Goal: Task Accomplishment & Management: Complete application form

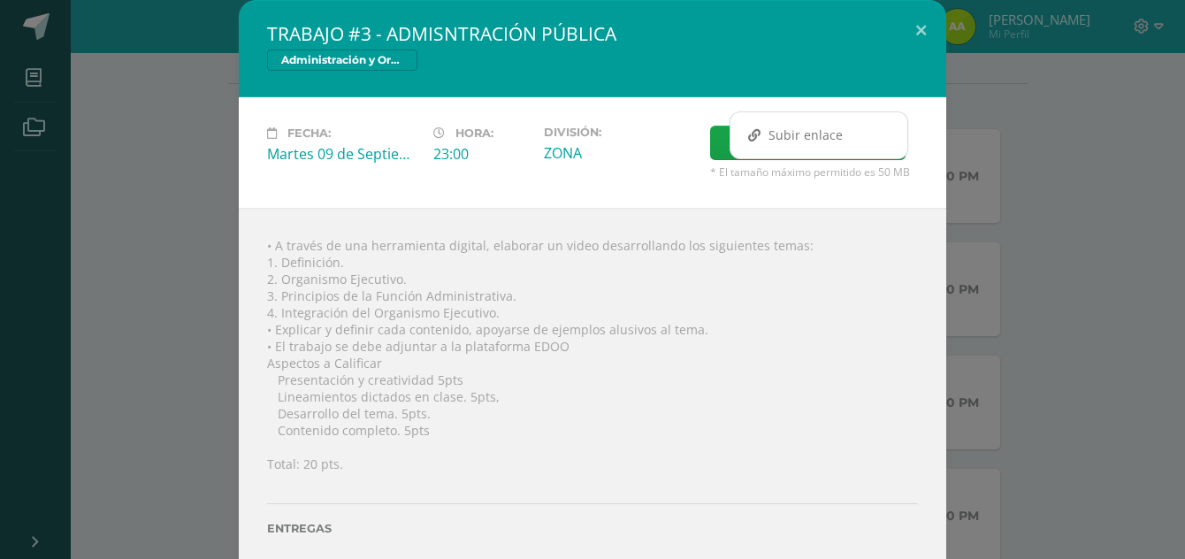
scroll to position [46, 0]
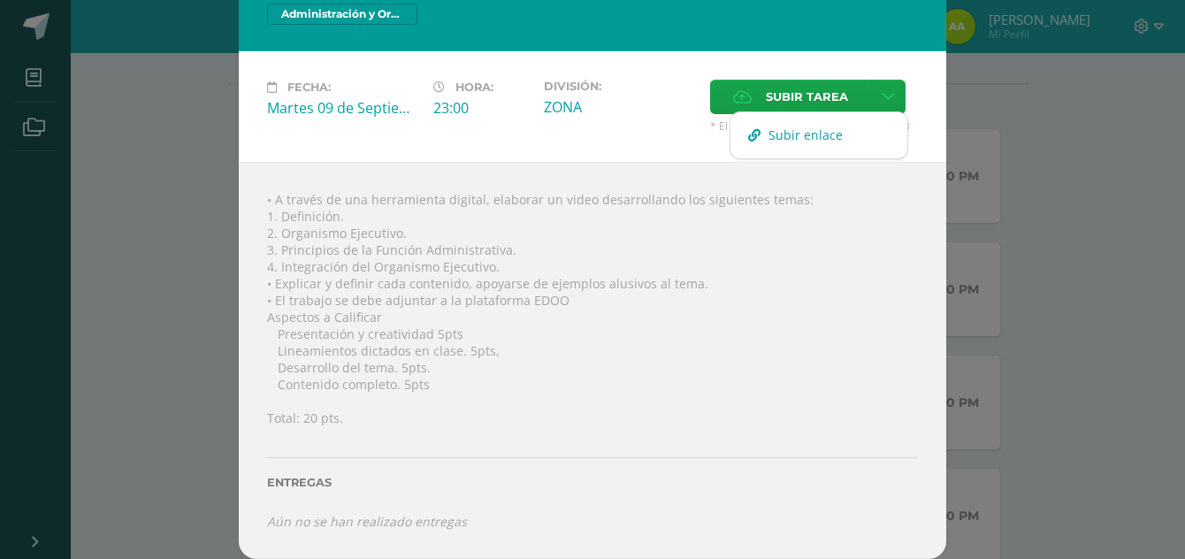
drag, startPoint x: 0, startPoint y: 0, endPoint x: 852, endPoint y: 121, distance: 860.1
click at [852, 121] on link "Subir enlace" at bounding box center [818, 134] width 177 height 27
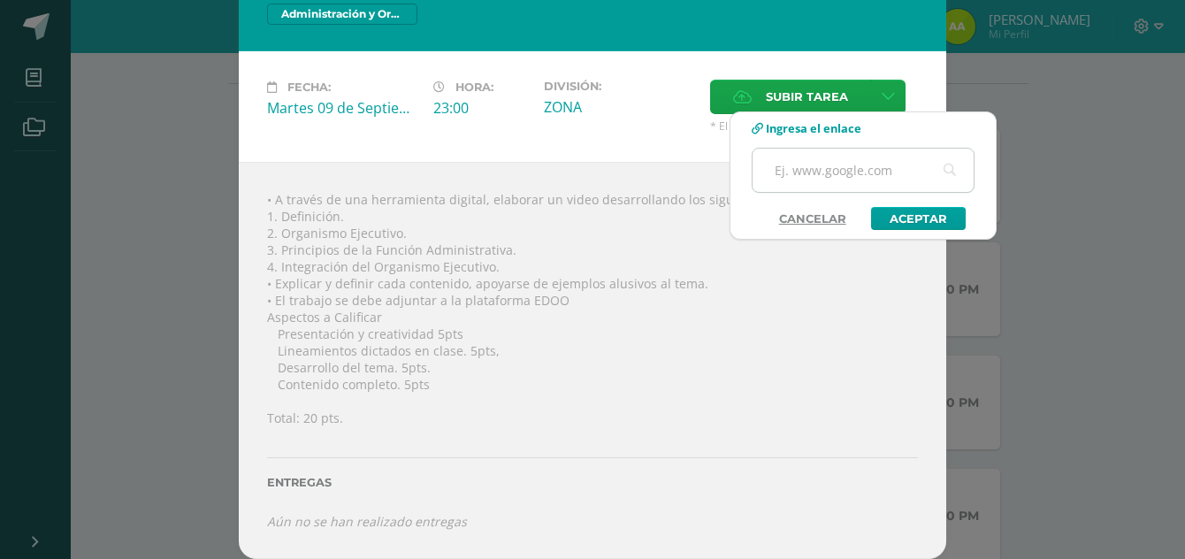
click at [838, 173] on input "text" at bounding box center [862, 170] width 221 height 43
type input "https://view.genially.com/68c0c96e0834b15c08c22fb4/interactive-content-administ…"
click at [892, 212] on link "Aceptar" at bounding box center [918, 218] width 95 height 23
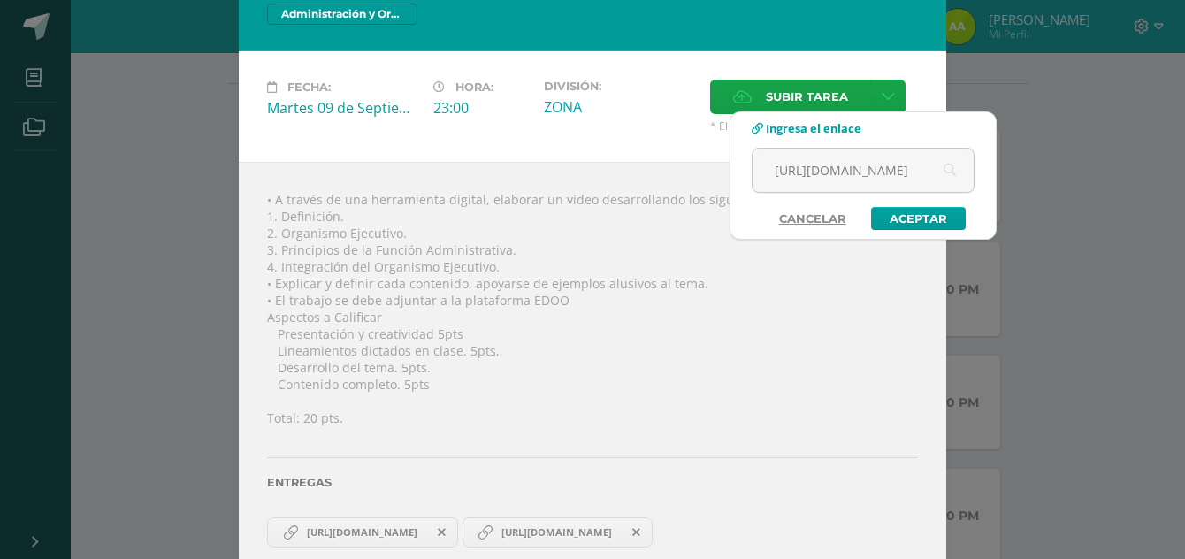
scroll to position [64, 0]
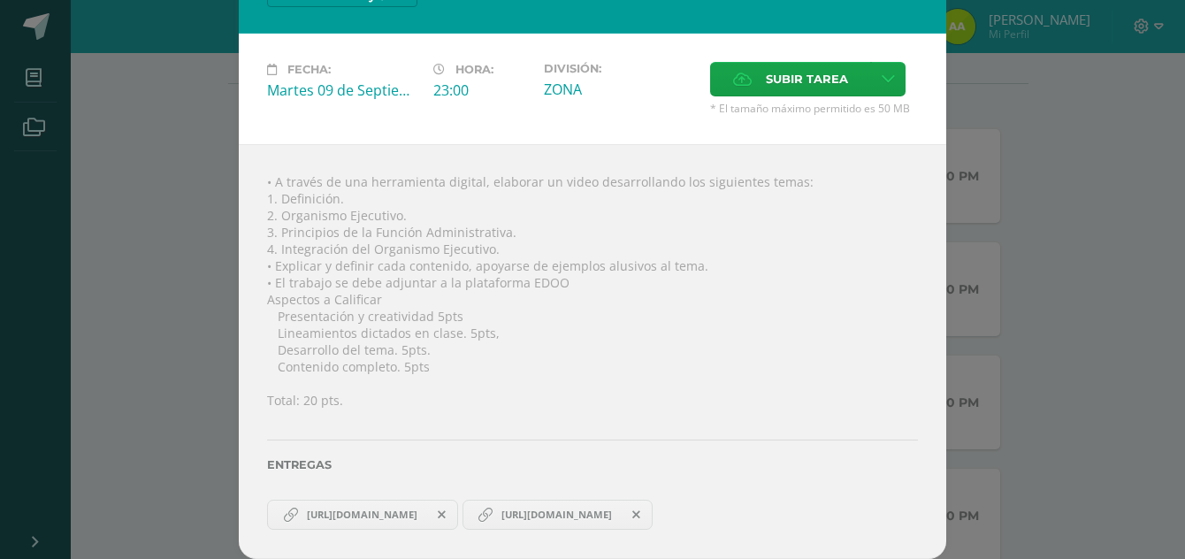
click at [640, 516] on icon at bounding box center [636, 514] width 8 height 12
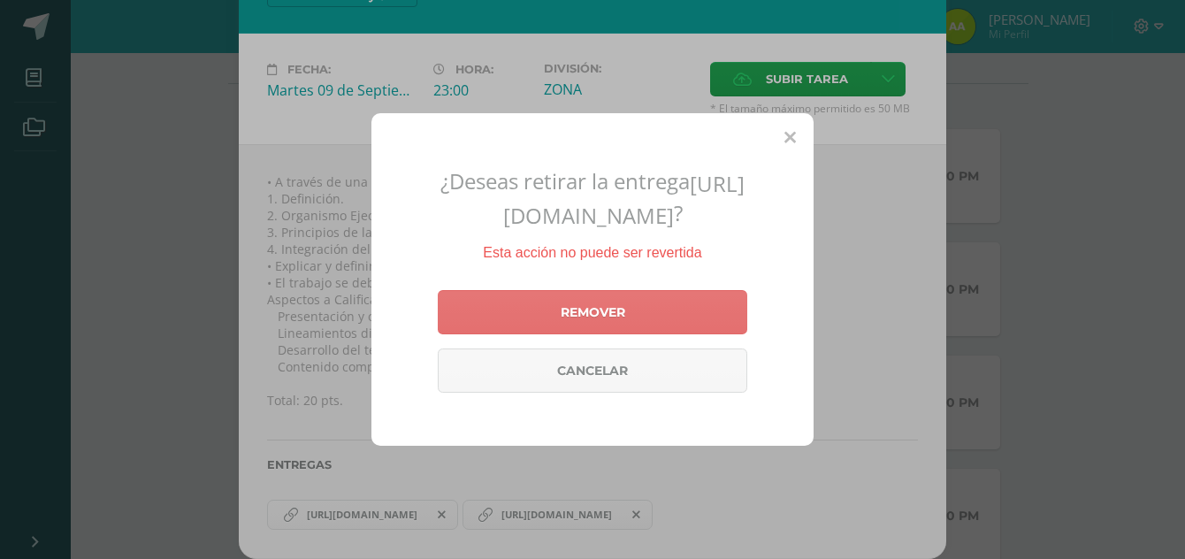
click at [659, 309] on link "Remover" at bounding box center [592, 312] width 309 height 44
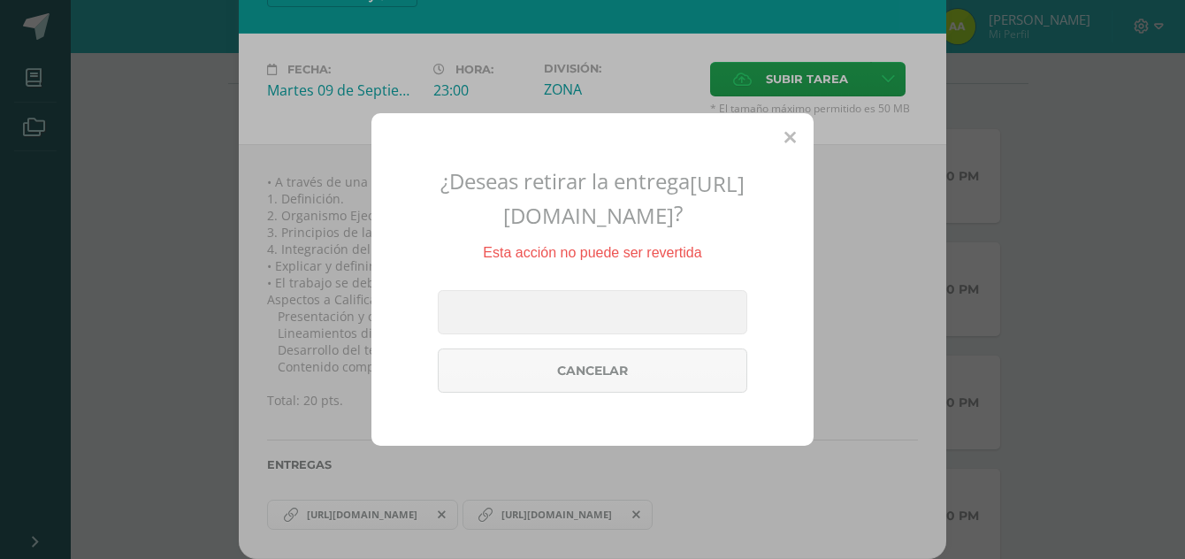
click at [793, 129] on icon at bounding box center [789, 138] width 11 height 19
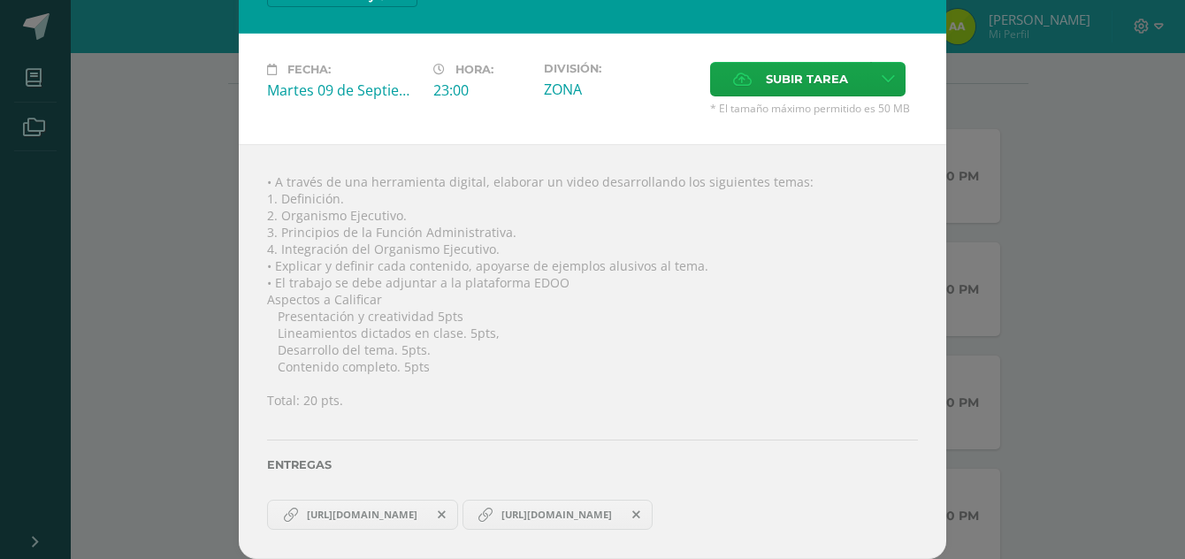
click at [652, 508] on span at bounding box center [637, 514] width 30 height 19
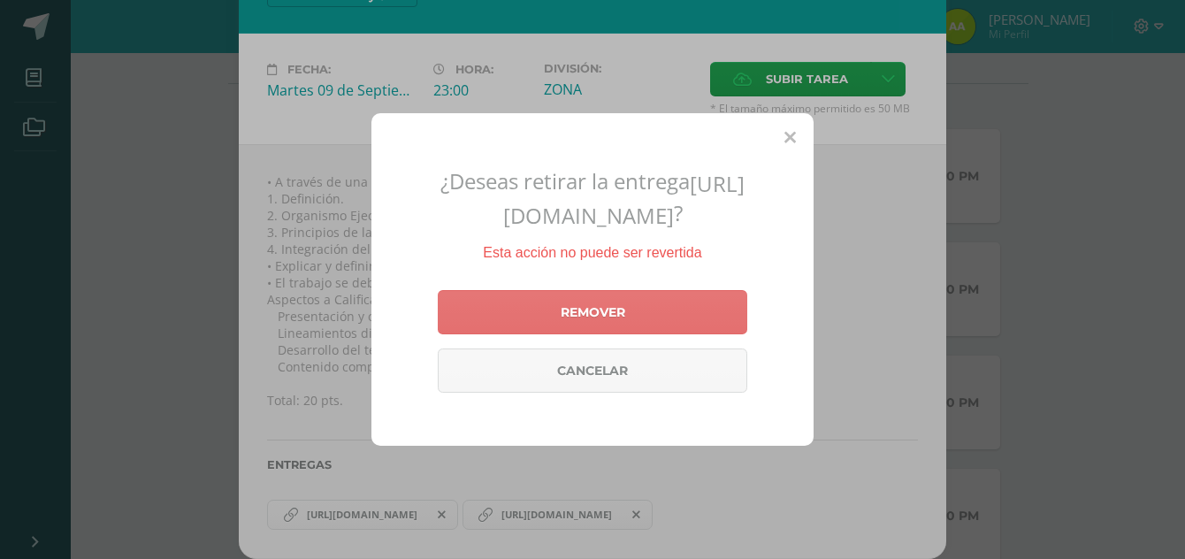
click at [676, 332] on link "Remover" at bounding box center [592, 312] width 309 height 44
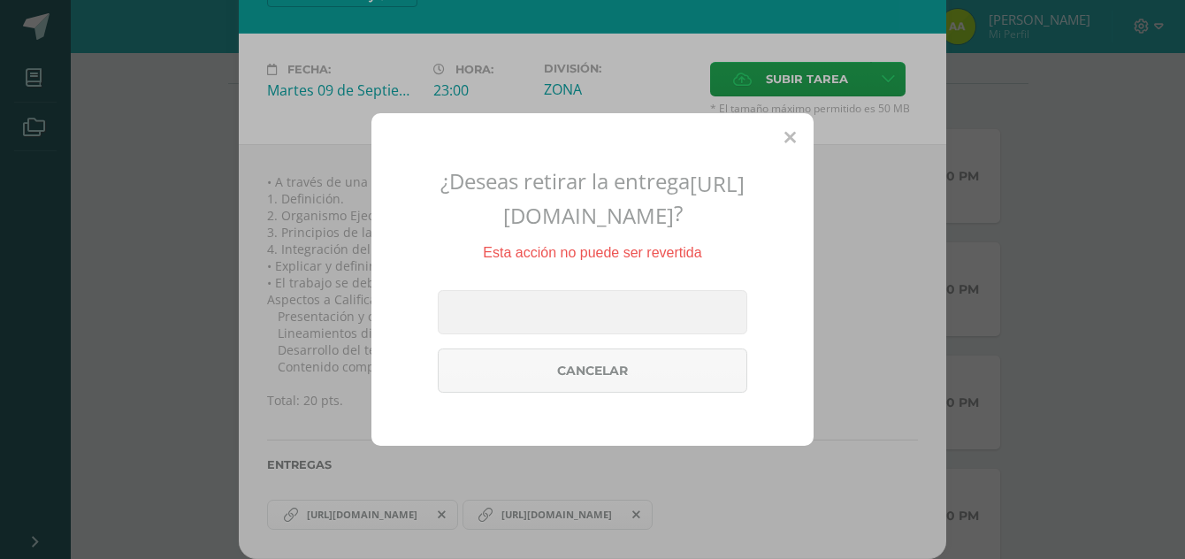
click at [794, 126] on span at bounding box center [789, 136] width 11 height 21
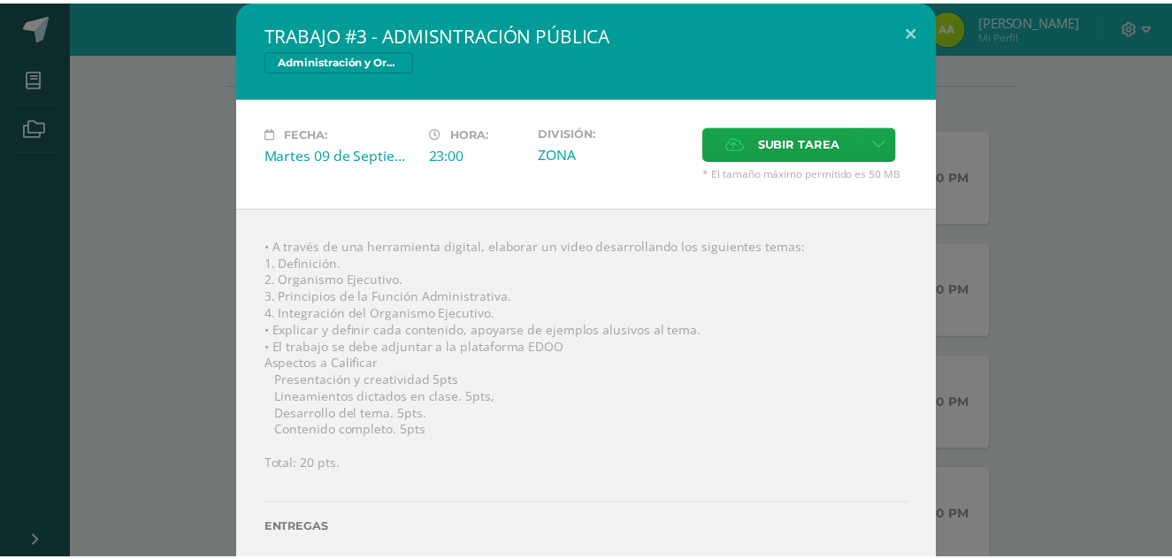
scroll to position [1, 0]
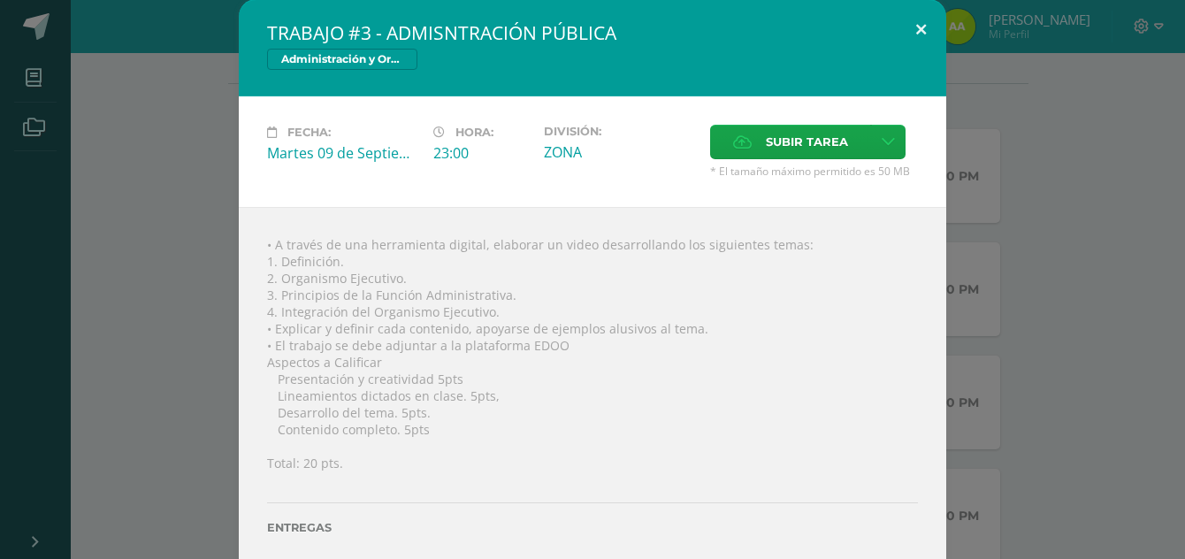
click at [912, 28] on button at bounding box center [921, 29] width 50 height 60
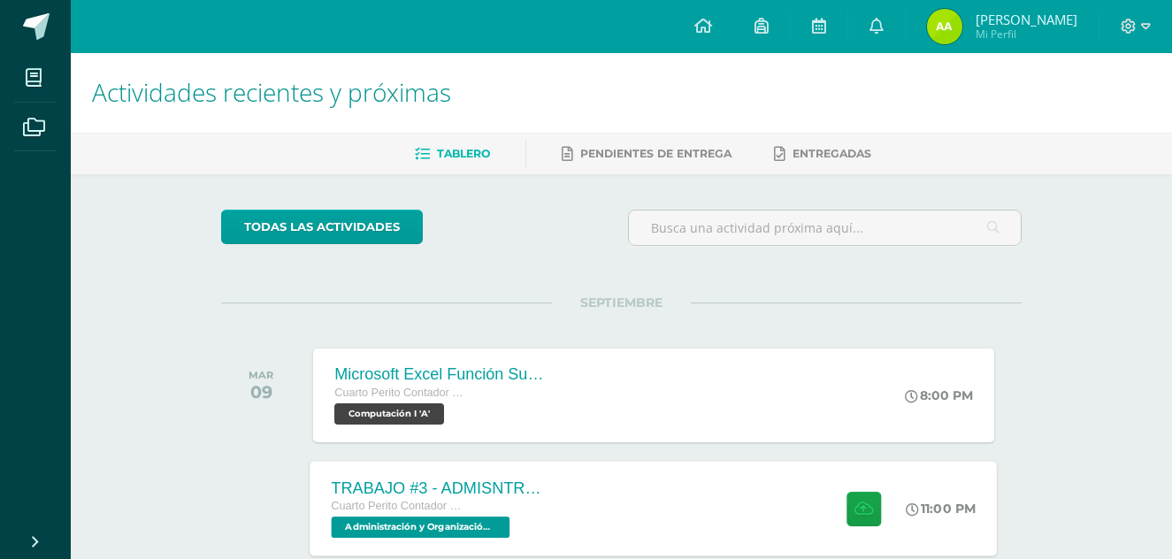
click at [619, 519] on div "TRABAJO #3 - ADMISNTRACIÓN PÚBLICA Cuarto Perito Contador con Orientación en Co…" at bounding box center [653, 508] width 687 height 95
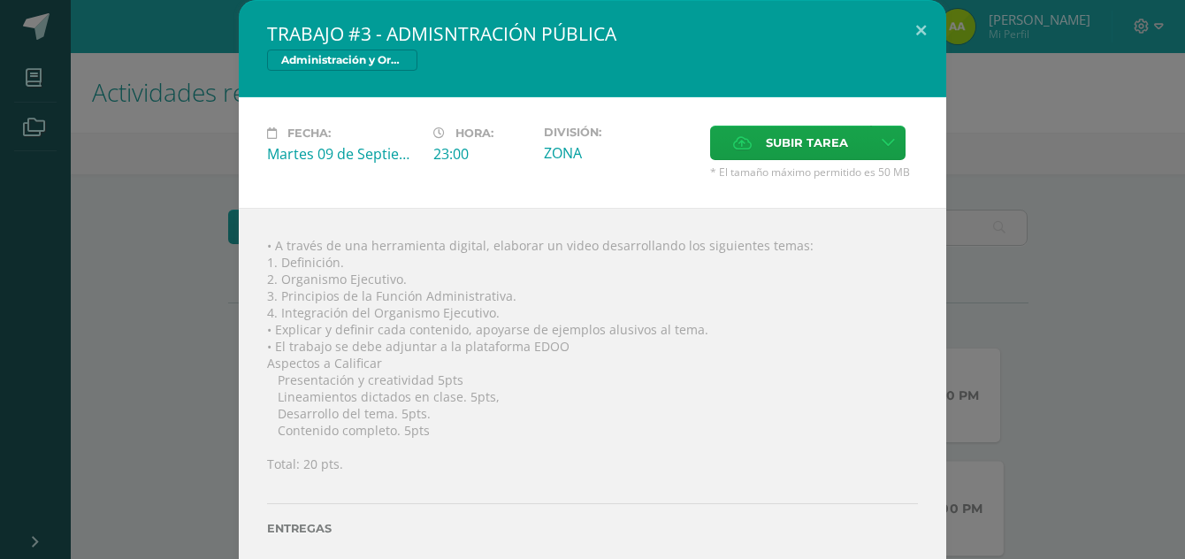
scroll to position [64, 0]
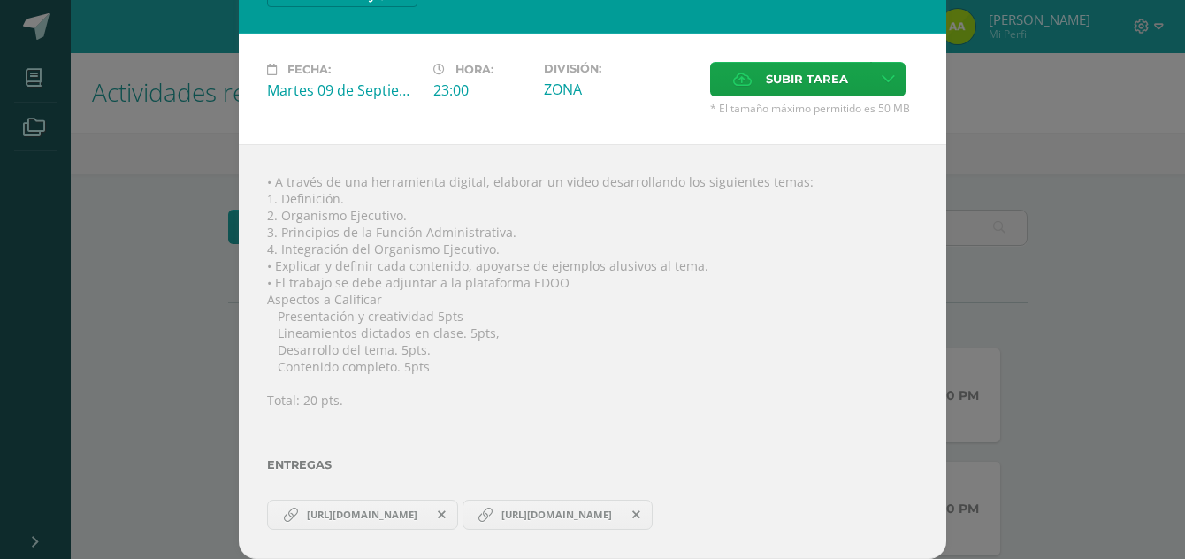
click at [457, 507] on span at bounding box center [442, 514] width 30 height 19
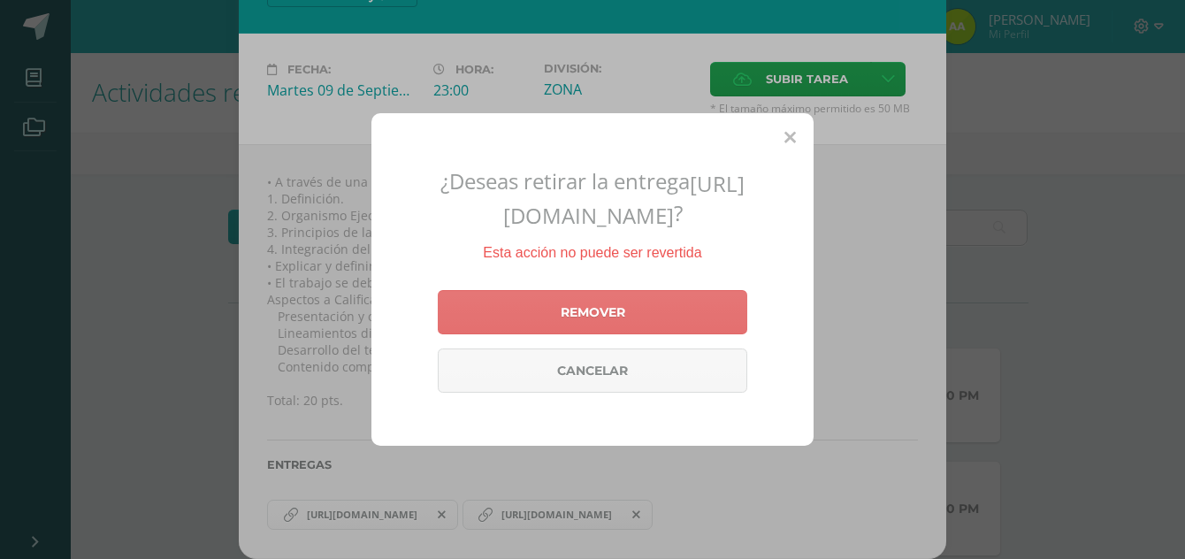
click at [574, 331] on link "Remover" at bounding box center [592, 312] width 309 height 44
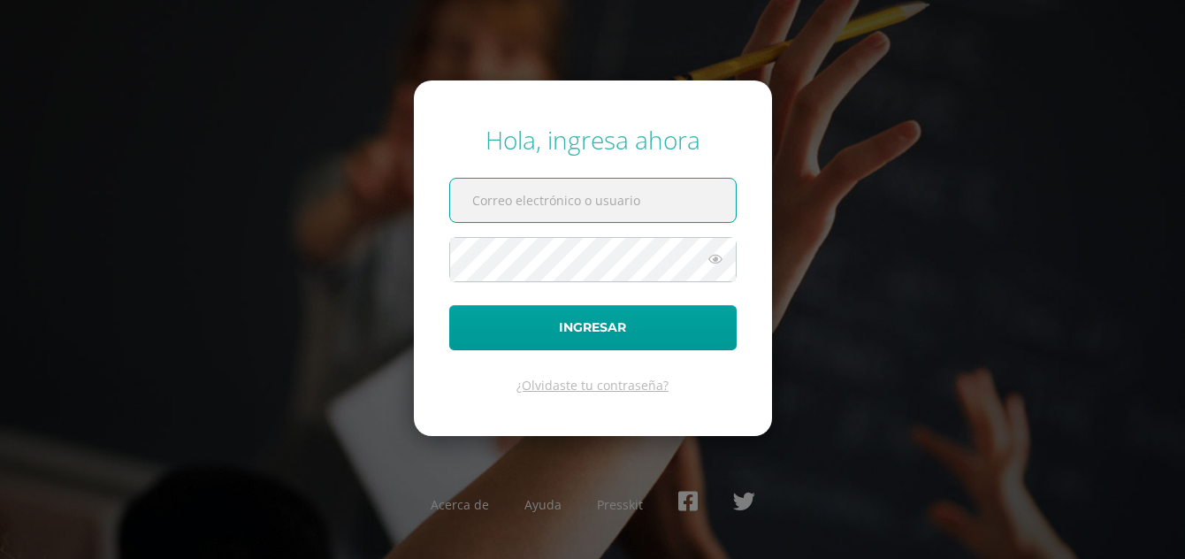
click at [590, 179] on input "text" at bounding box center [593, 200] width 286 height 43
type input "869@laestrella.edu.gt"
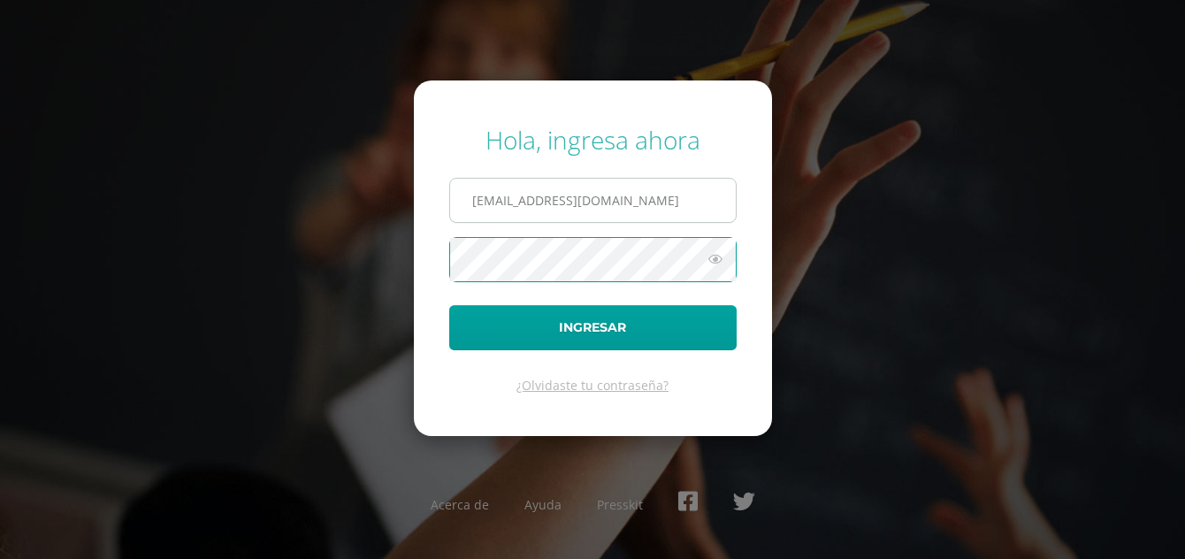
click at [449, 305] on button "Ingresar" at bounding box center [592, 327] width 287 height 45
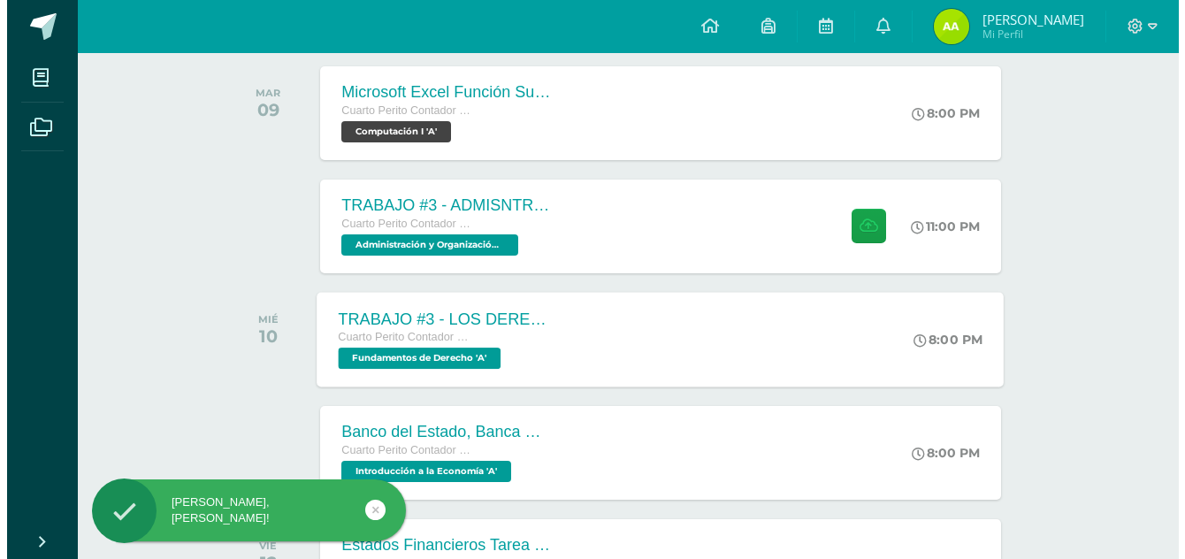
scroll to position [282, 0]
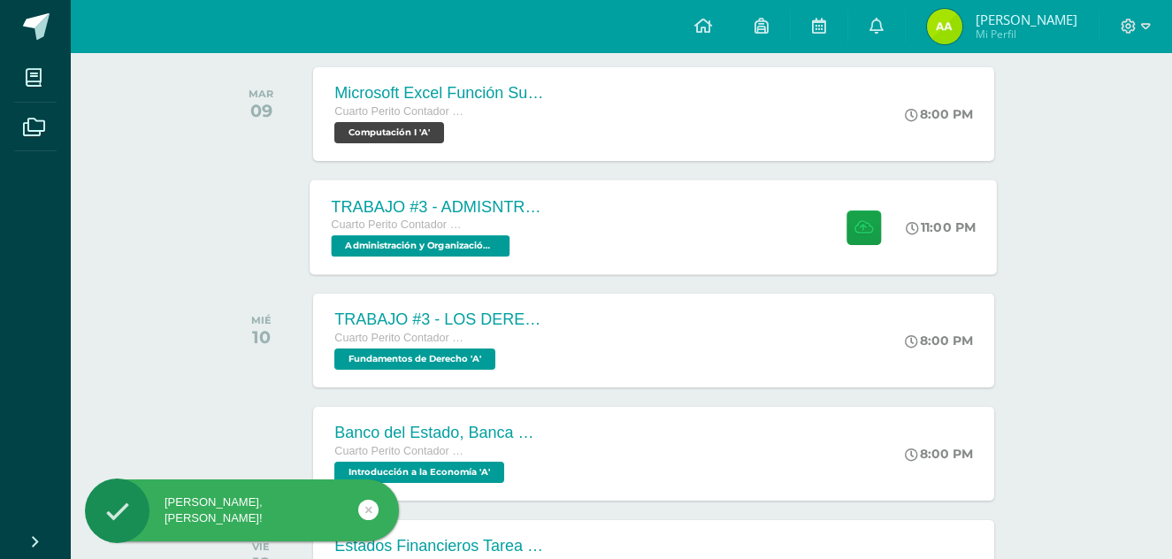
click at [693, 230] on div "TRABAJO #3 - ADMISNTRACIÓN PÚBLICA Cuarto Perito Contador con Orientación en Co…" at bounding box center [653, 227] width 687 height 95
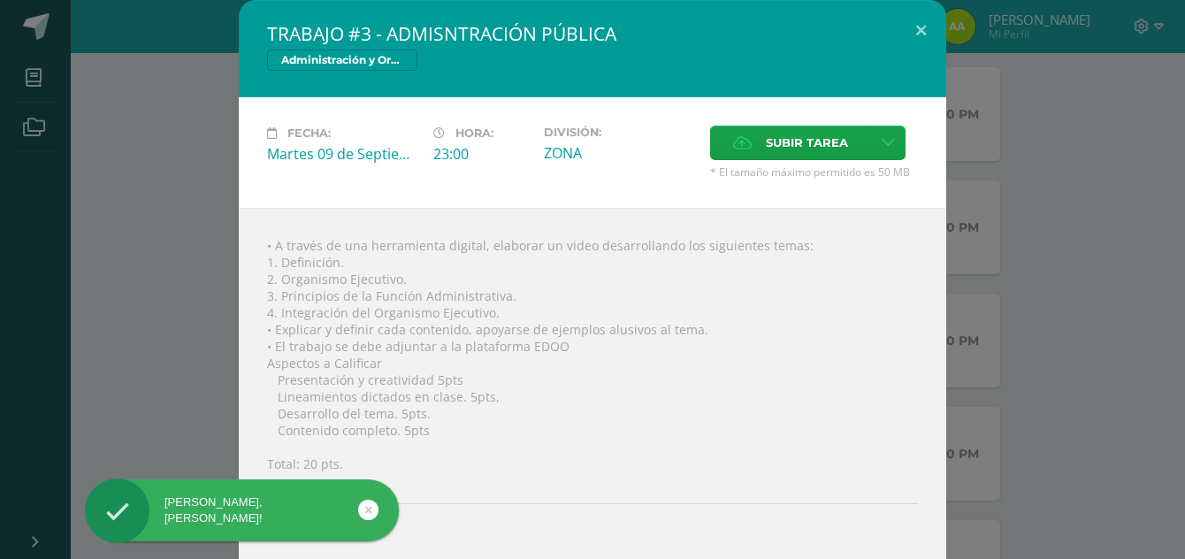
scroll to position [46, 0]
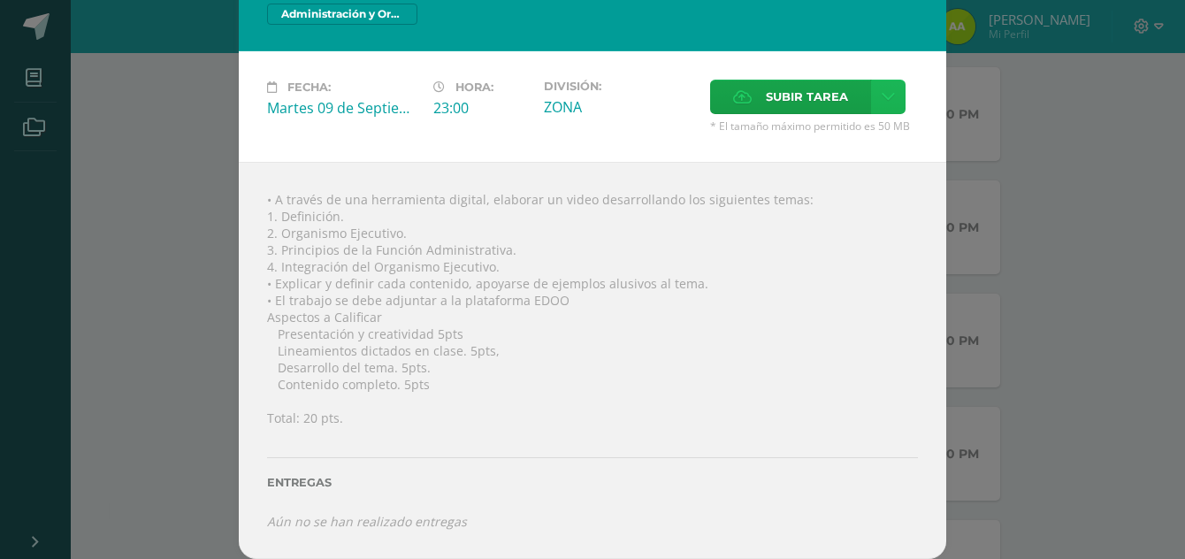
click at [889, 95] on link at bounding box center [888, 97] width 34 height 34
click at [852, 140] on link "Subir enlace" at bounding box center [818, 134] width 177 height 27
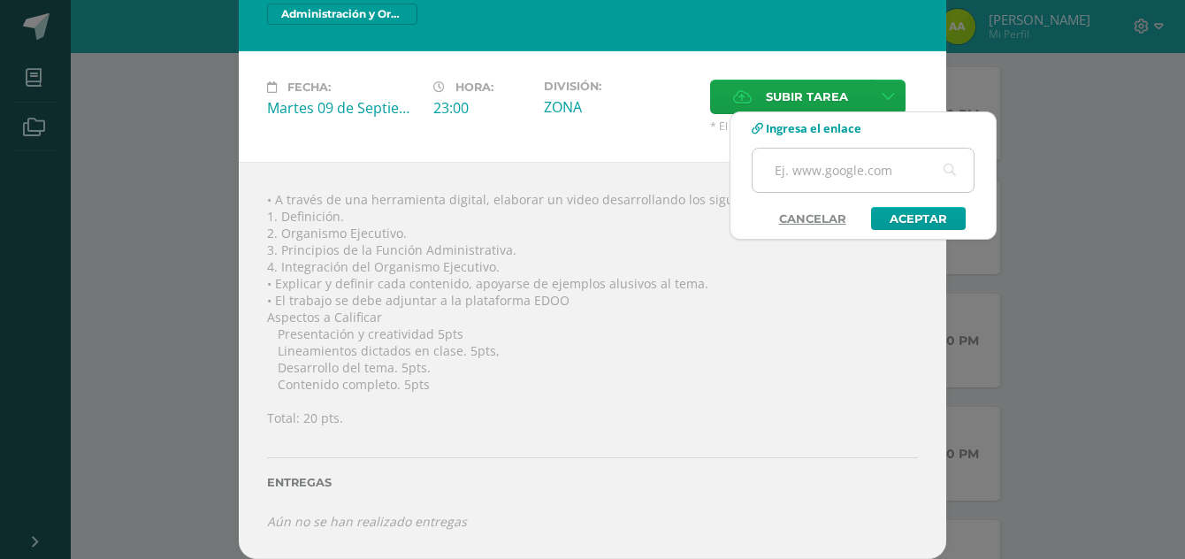
click at [832, 168] on input "text" at bounding box center [862, 170] width 221 height 43
type input "https://view.genially.com/68c0c96e0834b15c08c22fb4/interactive-content-administ…"
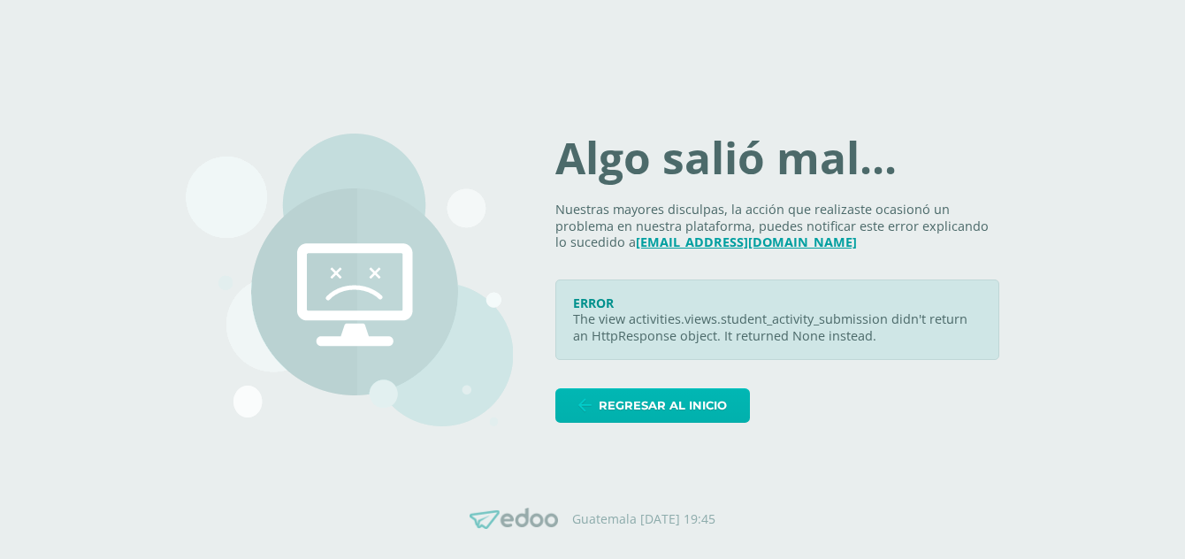
click at [701, 401] on span "Regresar al inicio" at bounding box center [663, 405] width 128 height 33
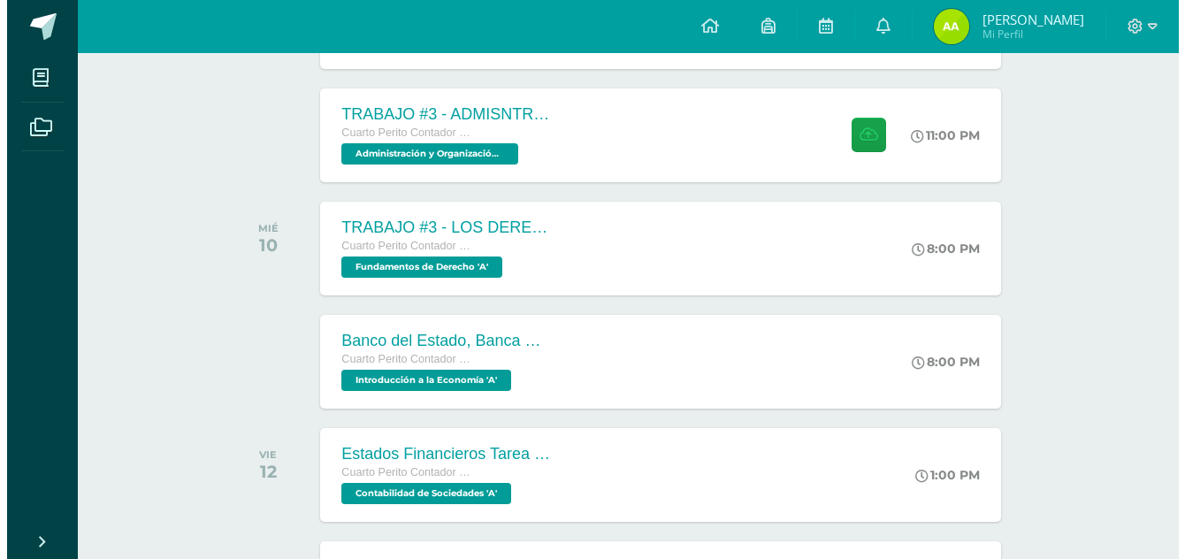
scroll to position [397, 0]
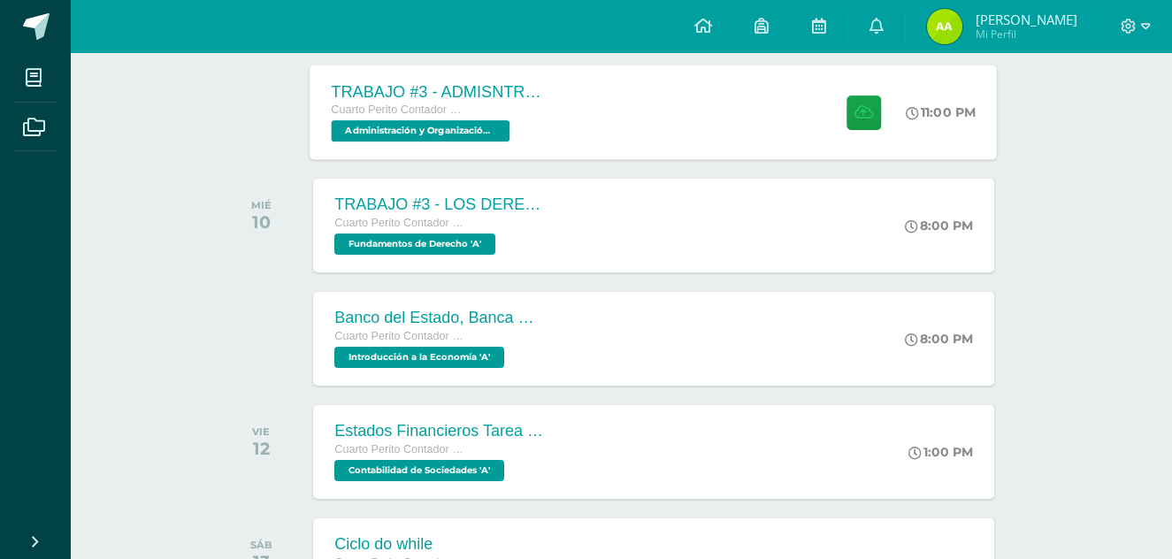
click at [638, 100] on div "TRABAJO #3 - ADMISNTRACIÓN PÚBLICA Cuarto Perito Contador con Orientación en Co…" at bounding box center [653, 112] width 687 height 95
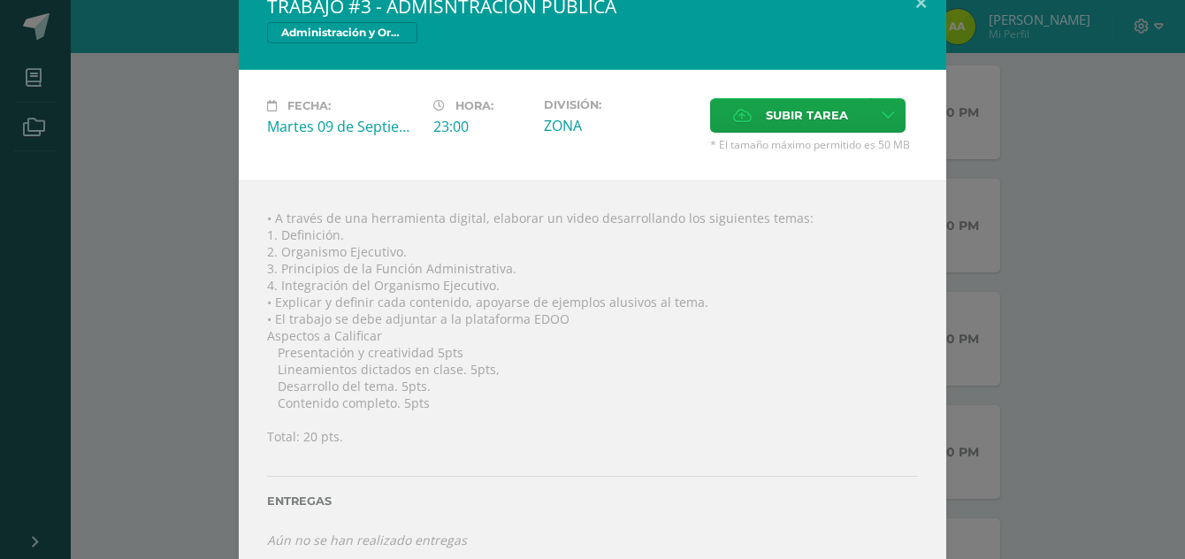
scroll to position [28, 0]
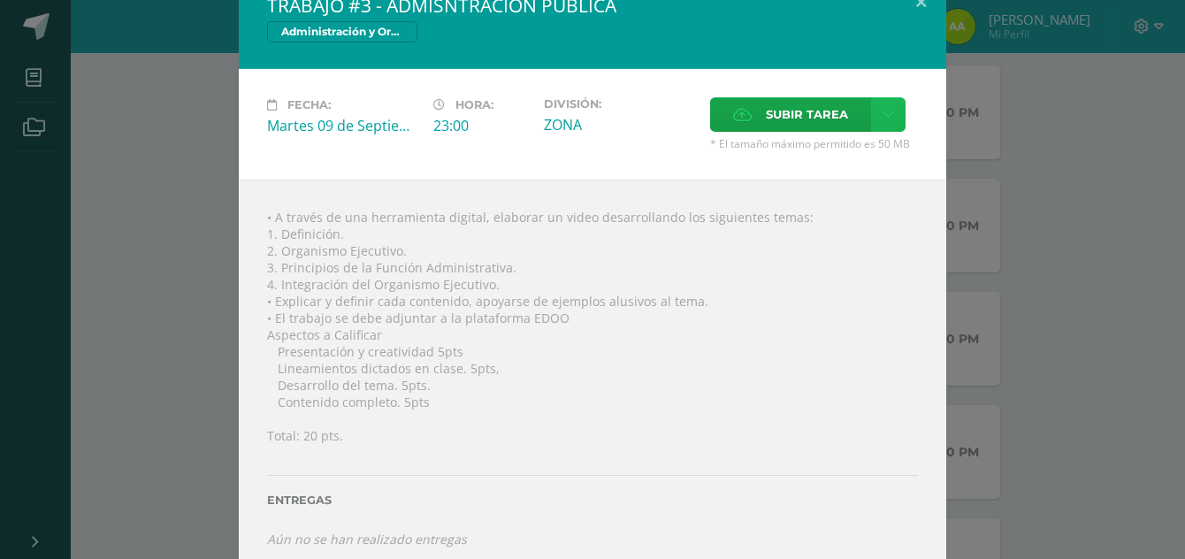
click at [890, 110] on link at bounding box center [888, 114] width 34 height 34
click at [865, 148] on link "Subir enlace" at bounding box center [818, 152] width 177 height 27
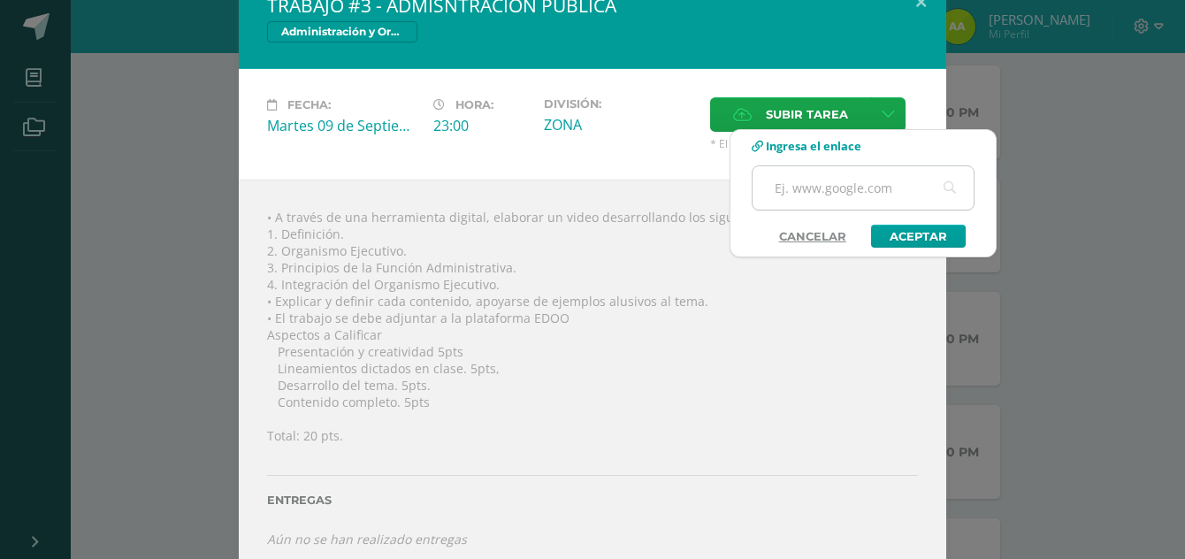
click at [838, 180] on input "text" at bounding box center [862, 187] width 221 height 43
click at [836, 193] on input "text" at bounding box center [862, 187] width 221 height 43
type input "https://view.genially.com/68c0c96e0834b15c08c22fb4/interactive-content-administ…"
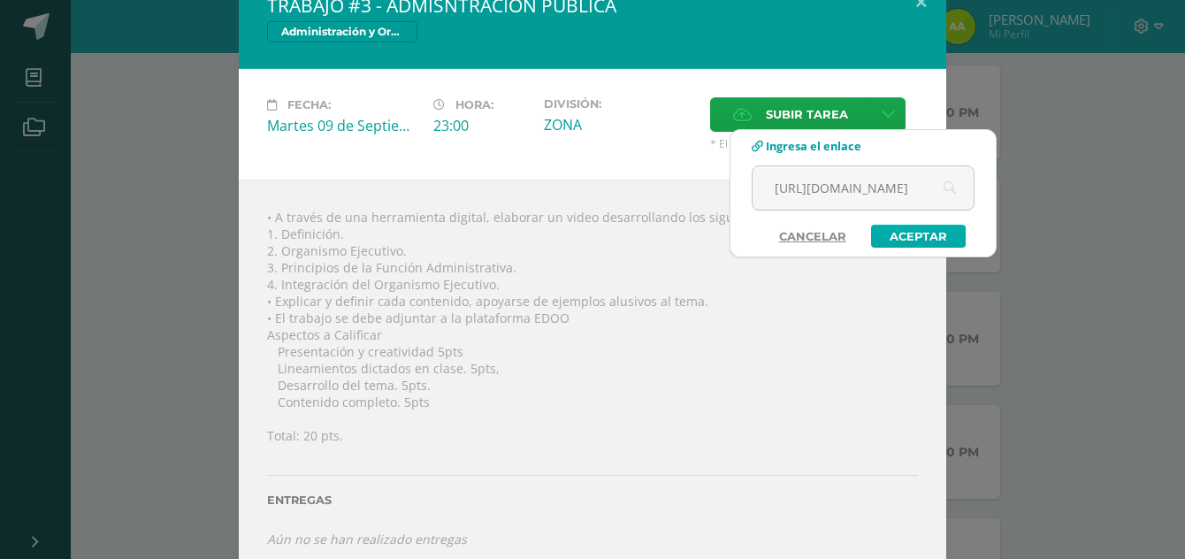
click at [909, 233] on link "Aceptar" at bounding box center [918, 236] width 95 height 23
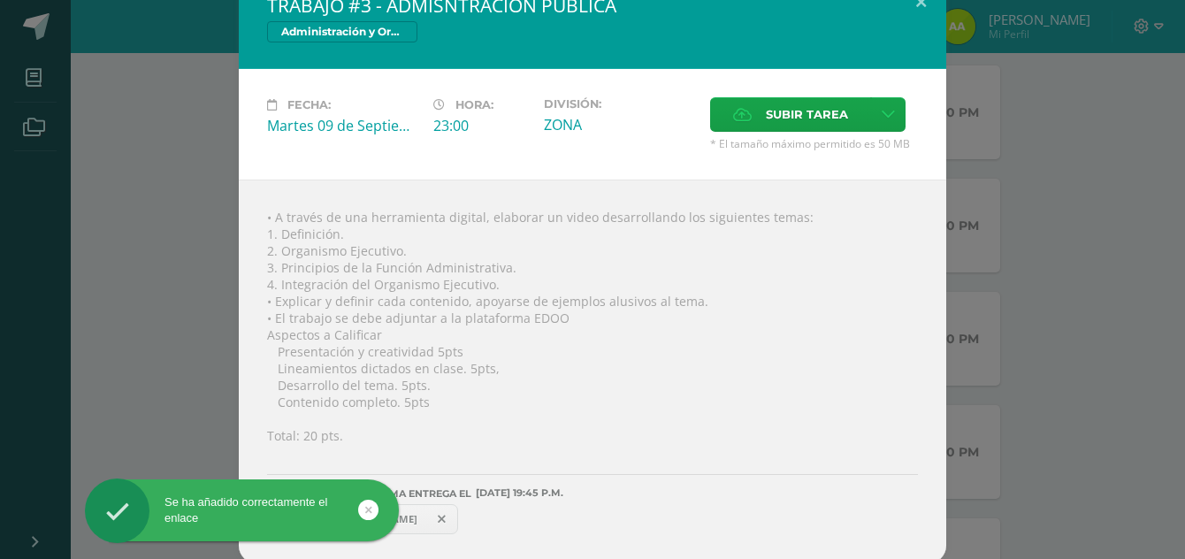
scroll to position [33, 0]
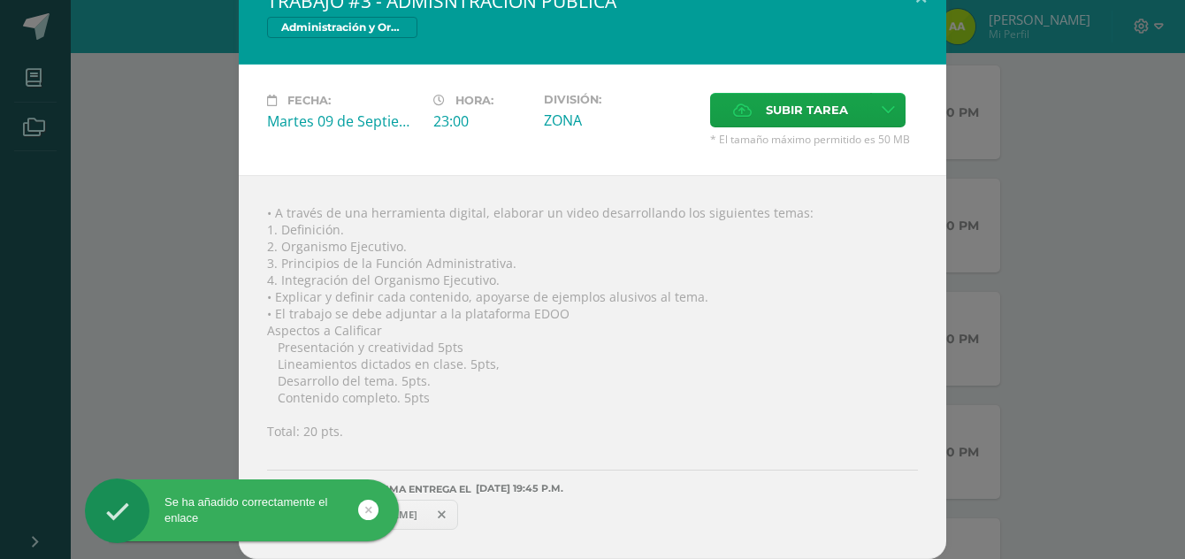
click at [426, 515] on span "https://view.genially.com/68c0c96e0834b15c08c22fb4/interactive-content-administ…" at bounding box center [362, 515] width 128 height 14
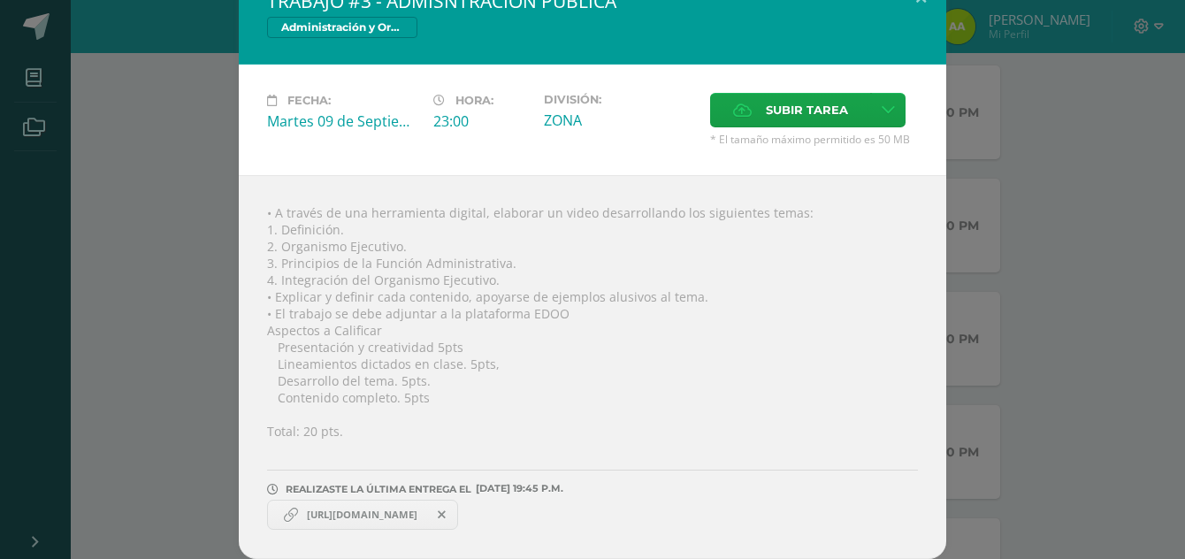
drag, startPoint x: 439, startPoint y: 515, endPoint x: 351, endPoint y: 508, distance: 88.7
click at [351, 508] on span "https://view.genially.com/68c0c96e0834b15c08c22fb4/interactive-content-administ…" at bounding box center [362, 515] width 128 height 14
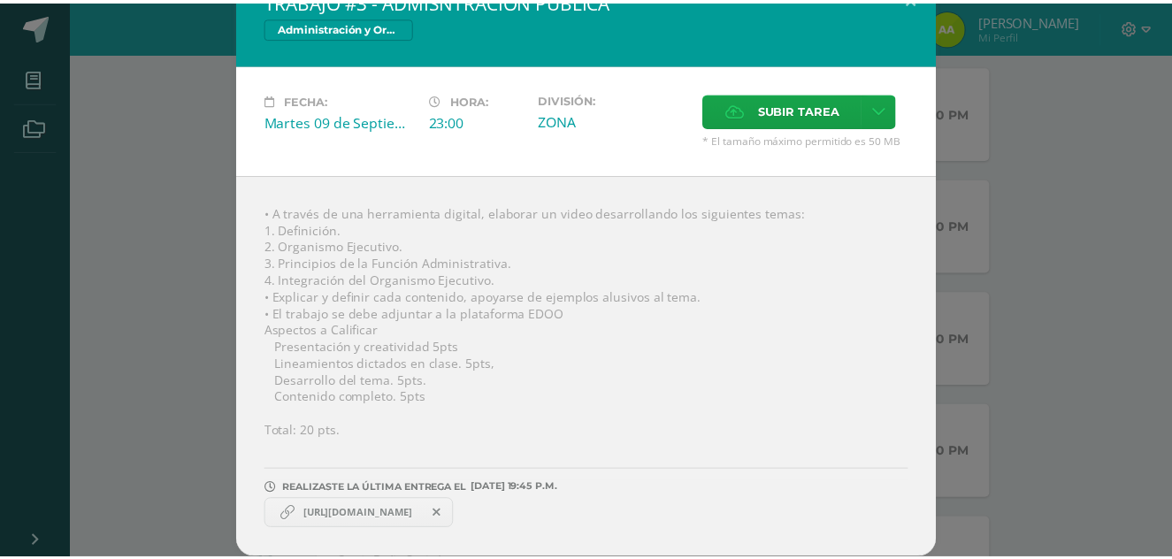
scroll to position [0, 0]
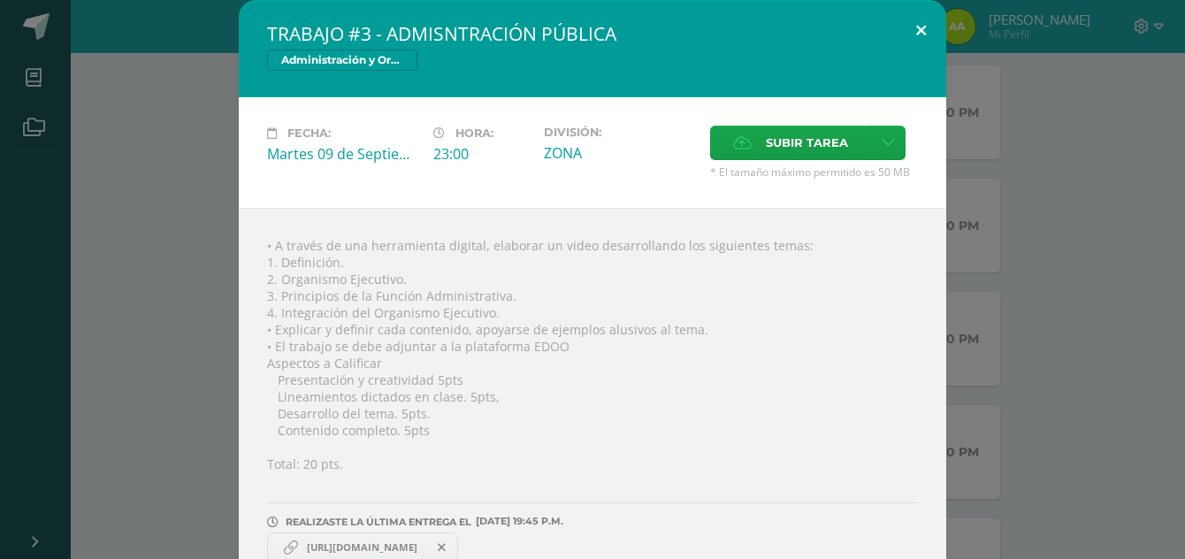
click at [909, 33] on button at bounding box center [921, 30] width 50 height 60
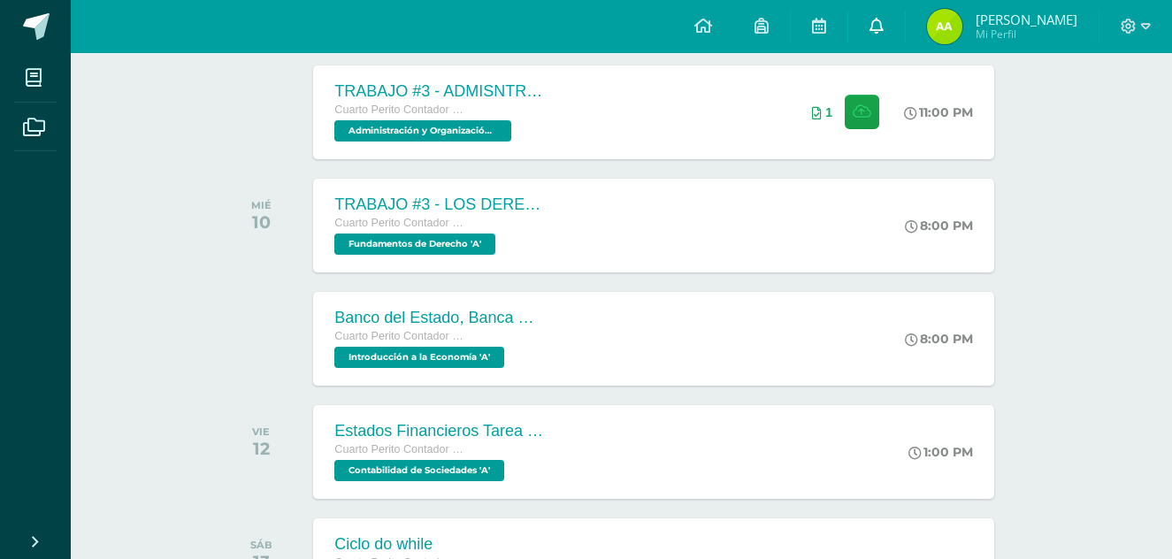
click at [883, 27] on icon at bounding box center [876, 26] width 14 height 16
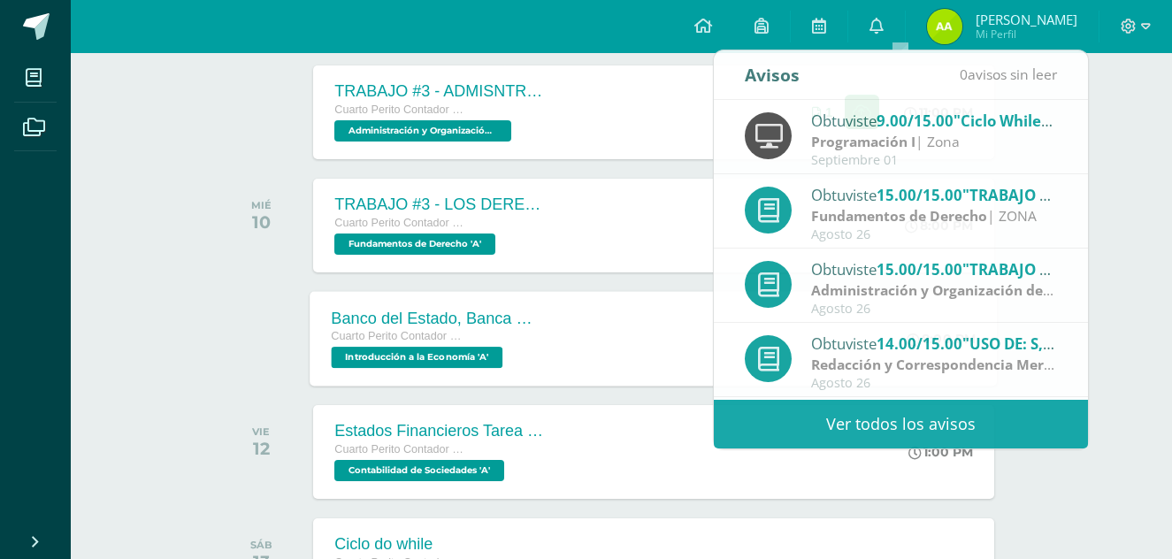
click at [656, 333] on div "Banco del Estado, Banca Múltiple. Cuarto Perito Contador con Orientación en Com…" at bounding box center [653, 338] width 687 height 95
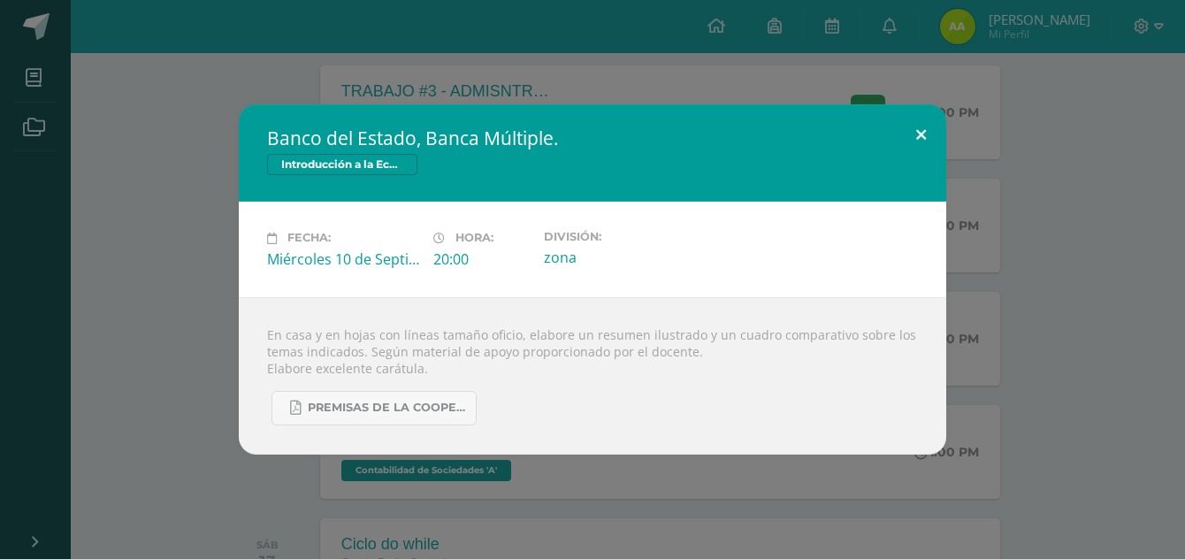
click at [917, 130] on button at bounding box center [921, 134] width 50 height 60
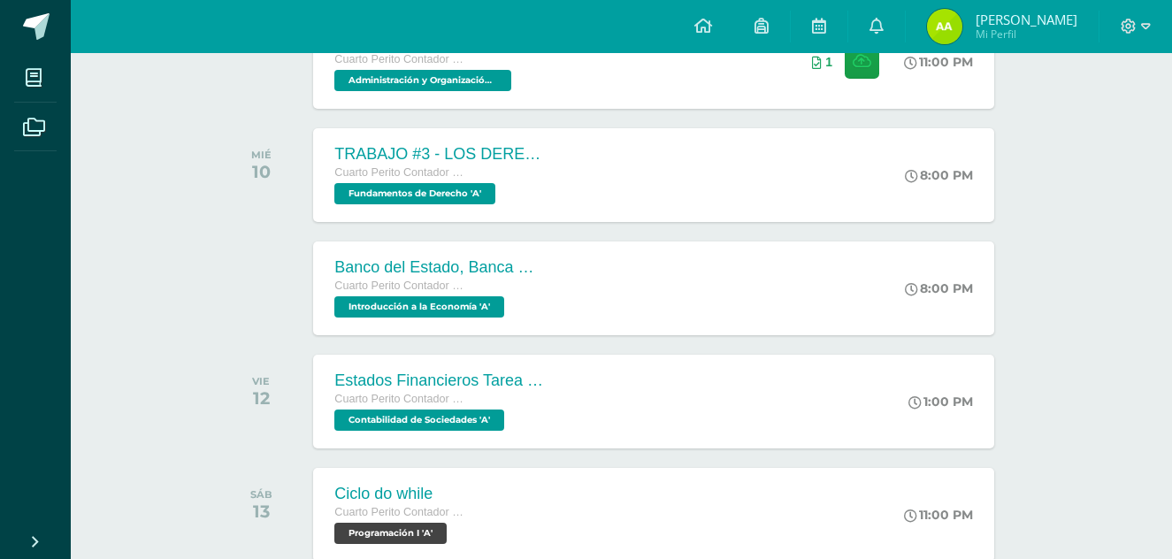
scroll to position [450, 0]
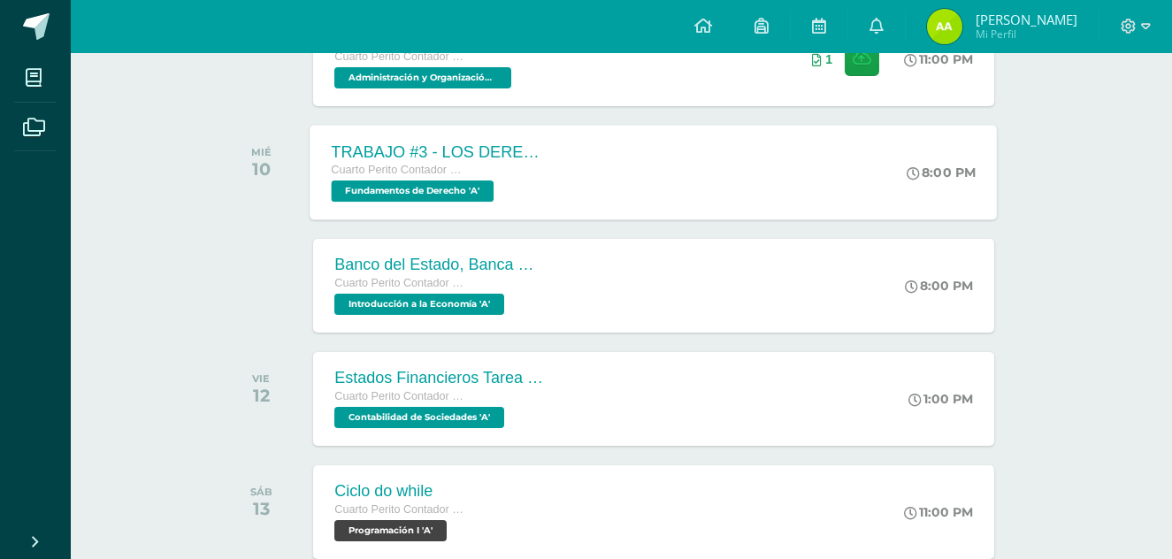
click at [816, 184] on div "TRABAJO #3 - LOS DERECHOS HUMANOS Cuarto Perito Contador con Orientación en Com…" at bounding box center [653, 172] width 687 height 95
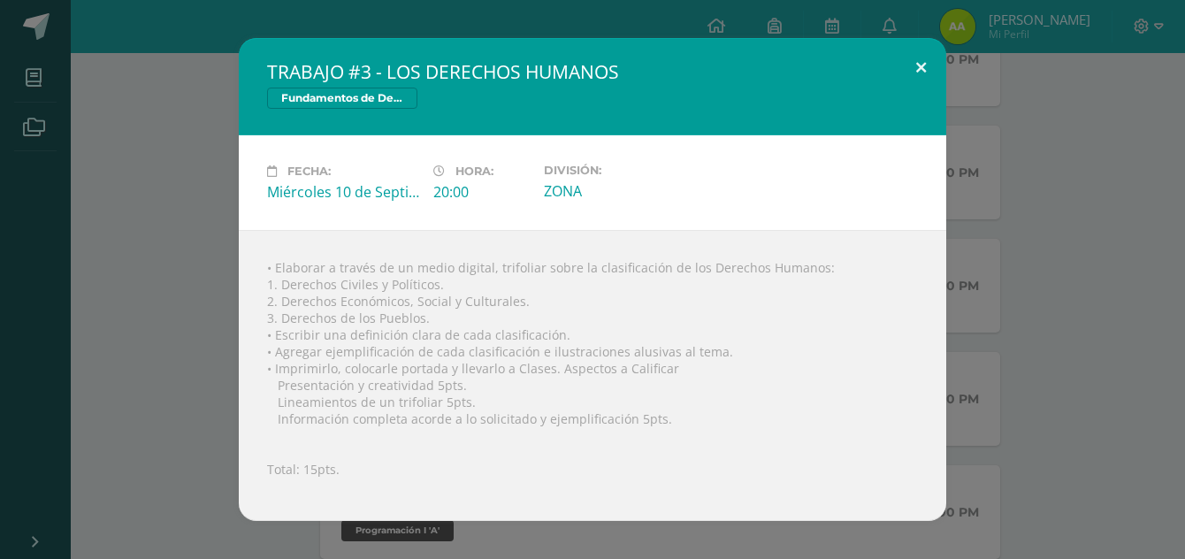
click at [934, 52] on button at bounding box center [921, 68] width 50 height 60
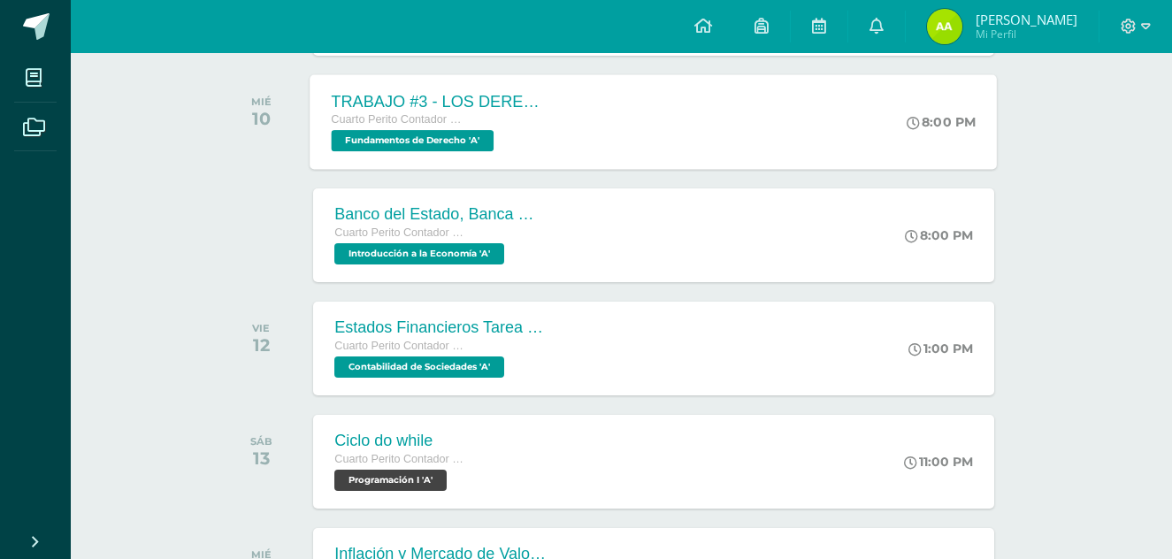
scroll to position [503, 0]
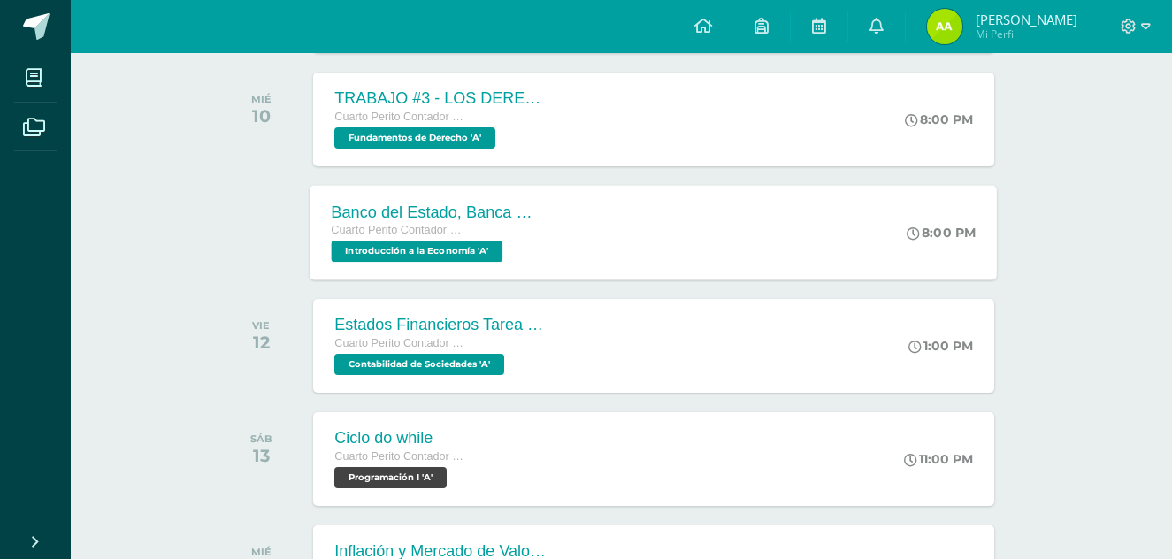
click at [690, 221] on div "Banco del Estado, Banca Múltiple. Cuarto Perito Contador con Orientación en Com…" at bounding box center [653, 232] width 687 height 95
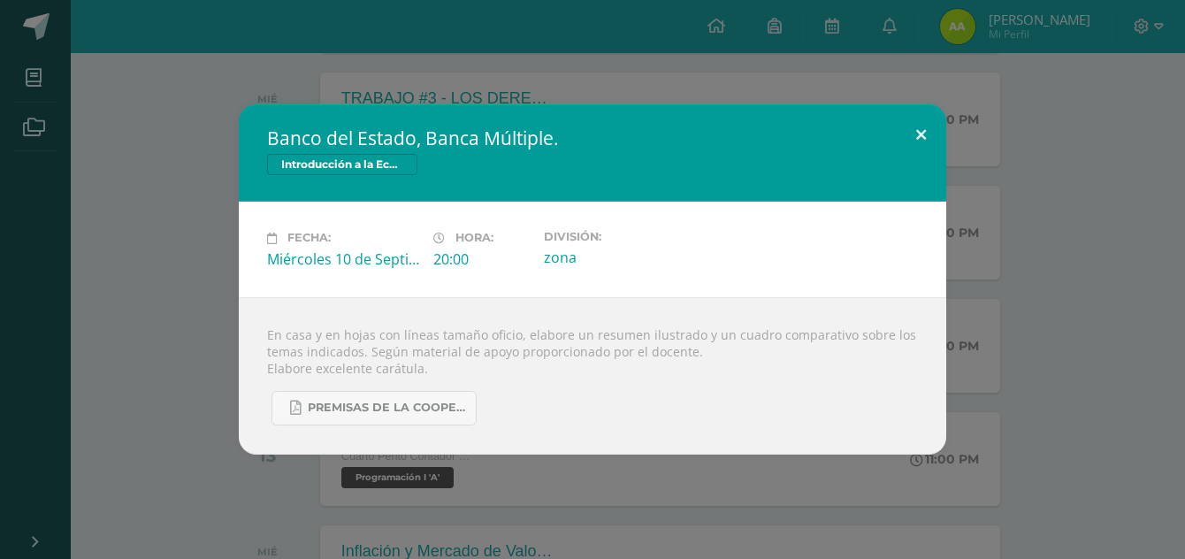
click at [928, 132] on button at bounding box center [921, 134] width 50 height 60
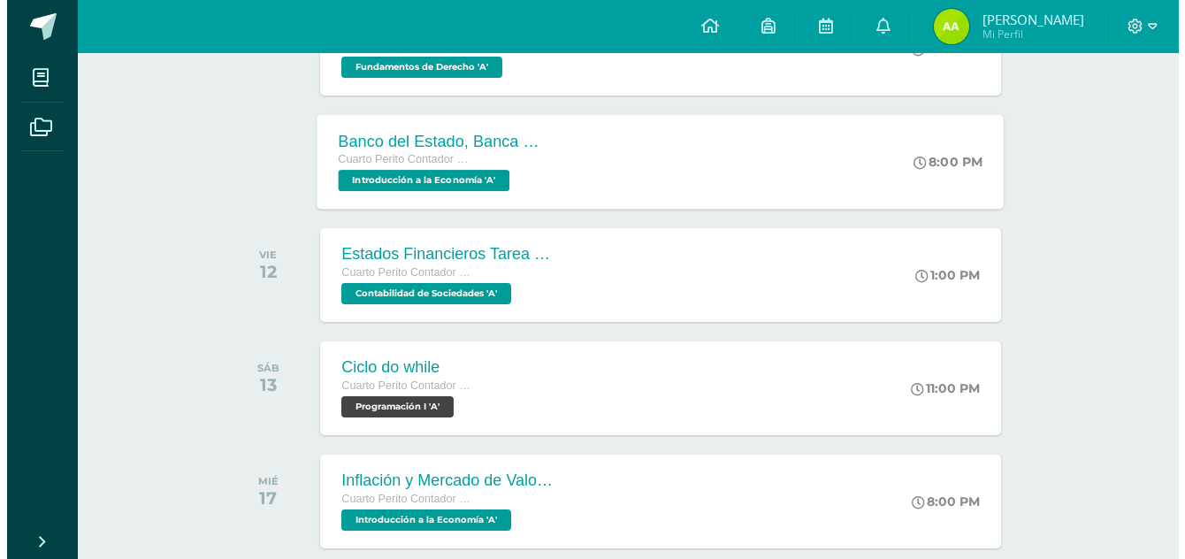
scroll to position [577, 0]
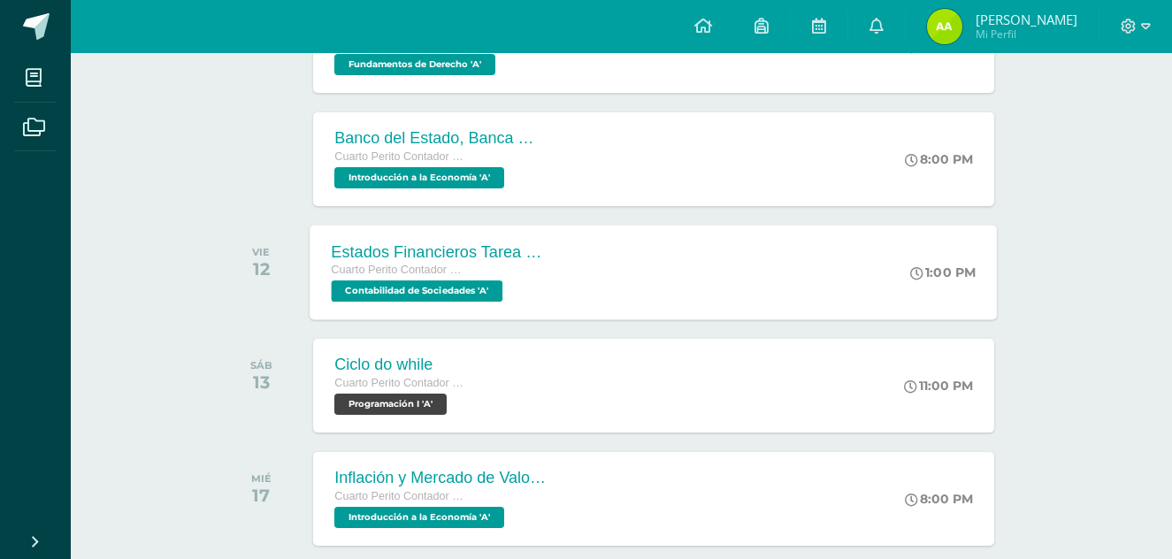
click at [668, 260] on div "Estados Financieros Tarea #67 Cuarto Perito Contador con Orientación en Computa…" at bounding box center [653, 272] width 687 height 95
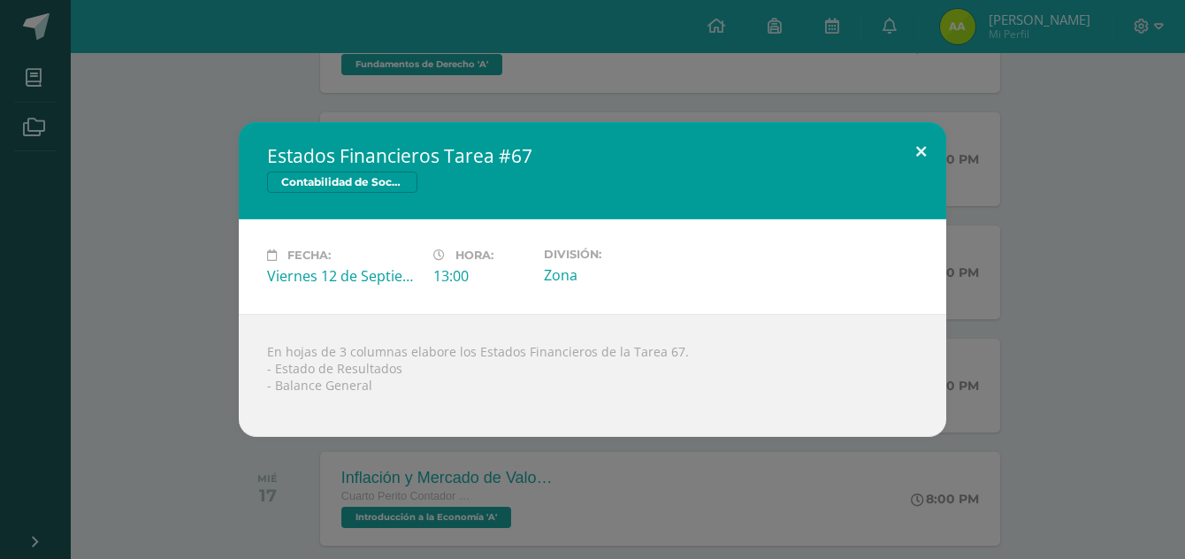
click at [930, 143] on button at bounding box center [921, 152] width 50 height 60
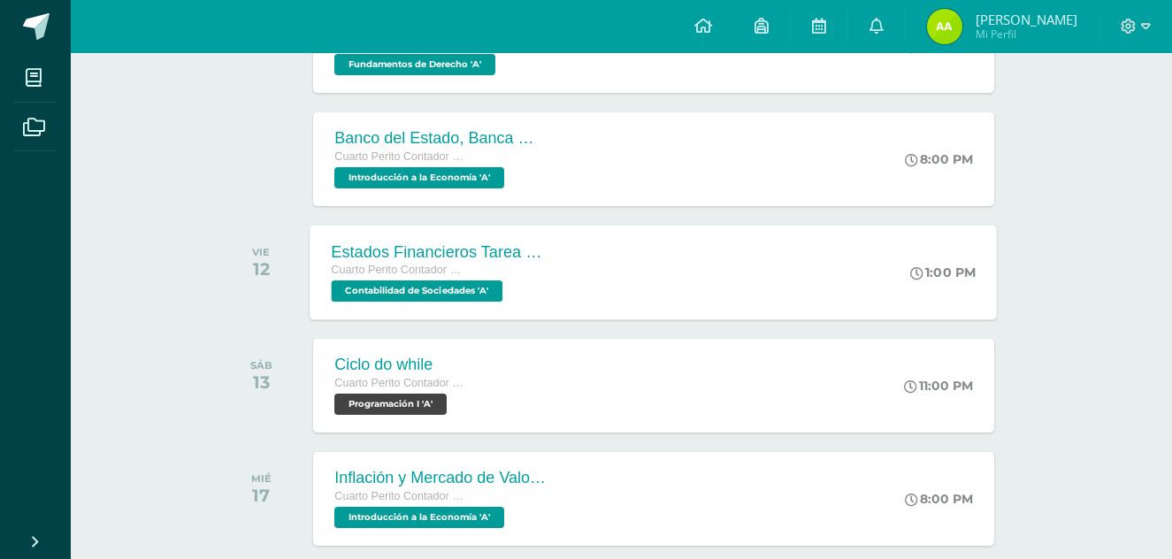
click at [679, 280] on div "Estados Financieros Tarea #67 Cuarto Perito Contador con Orientación en Computa…" at bounding box center [653, 272] width 687 height 95
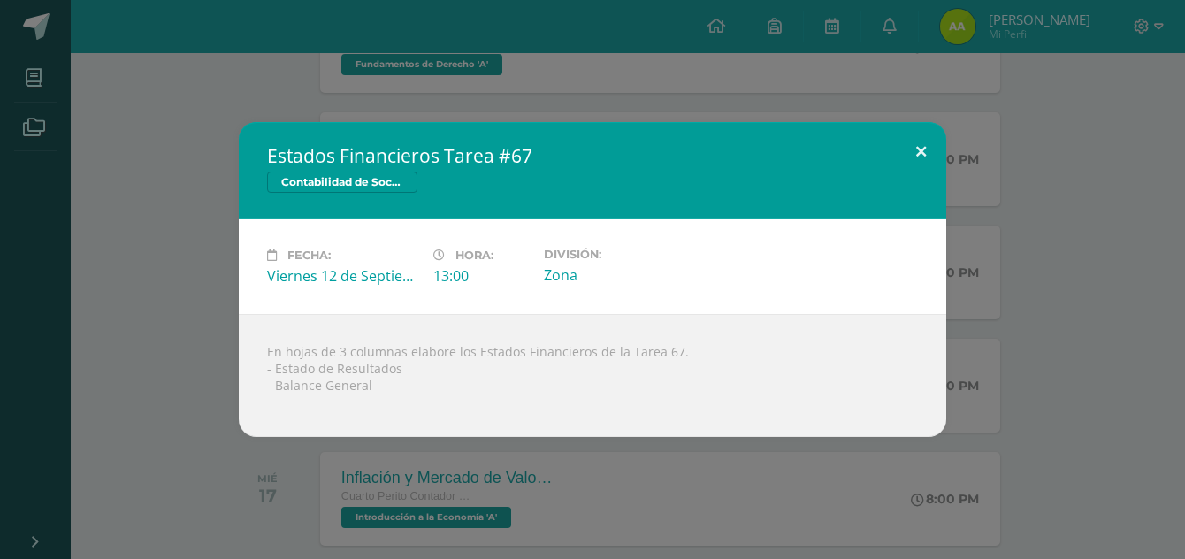
click at [927, 149] on button at bounding box center [921, 152] width 50 height 60
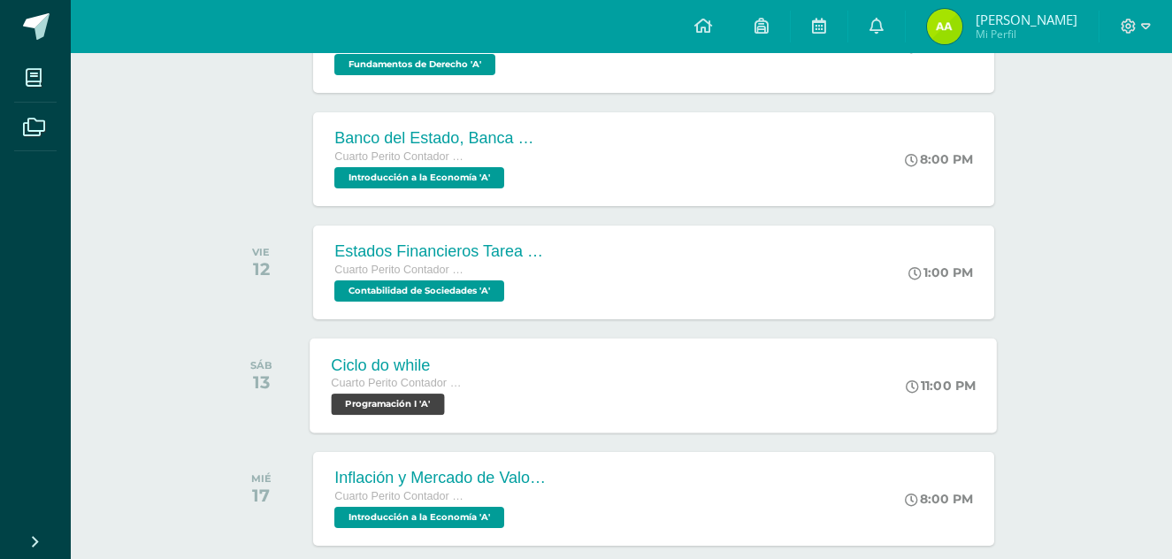
click at [695, 407] on div "Ciclo do while Cuarto Perito Contador con Orientación en Computación Programaci…" at bounding box center [653, 385] width 687 height 95
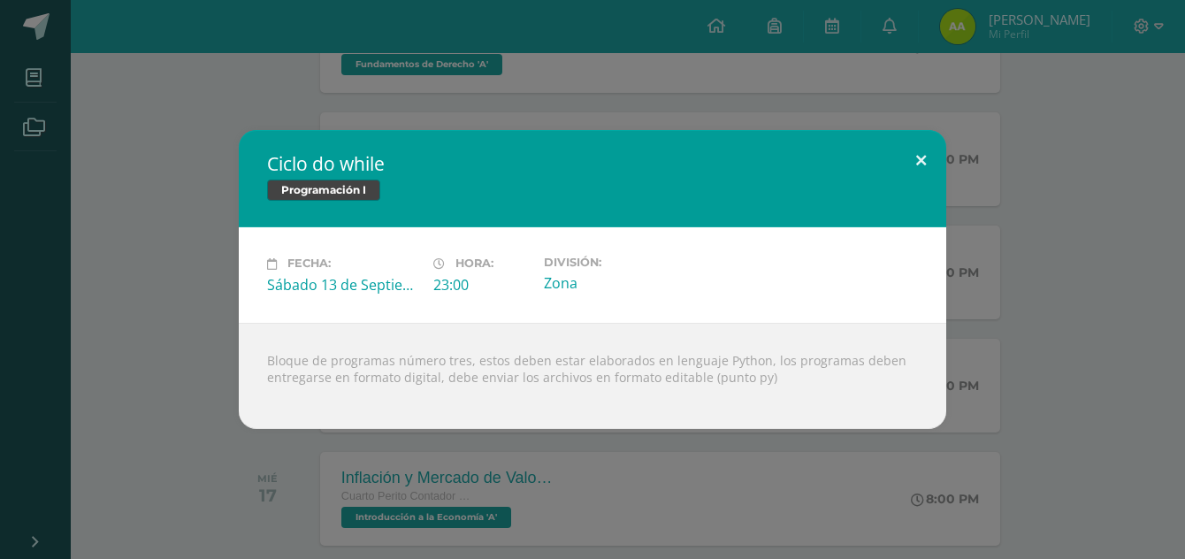
click at [915, 147] on button at bounding box center [921, 160] width 50 height 60
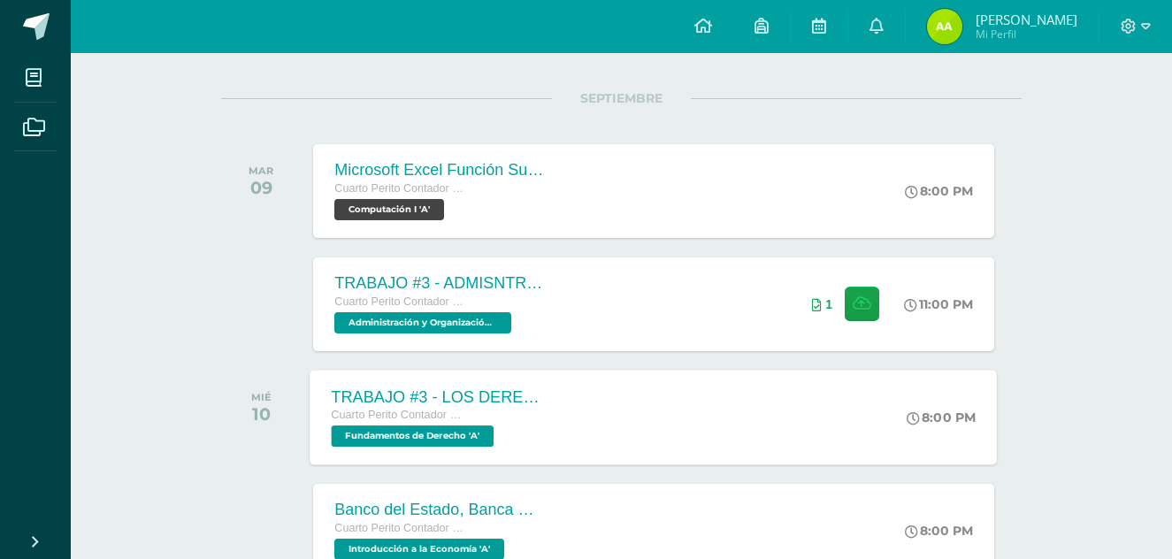
scroll to position [208, 0]
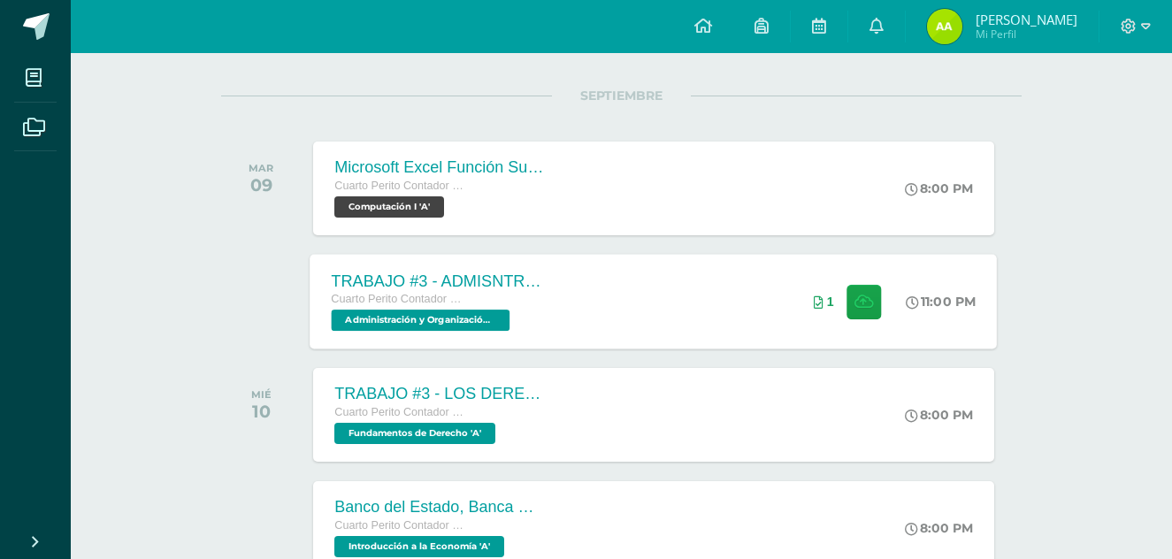
click at [625, 314] on div "TRABAJO #3 - ADMISNTRACIÓN PÚBLICA Cuarto Perito Contador con Orientación en Co…" at bounding box center [653, 301] width 687 height 95
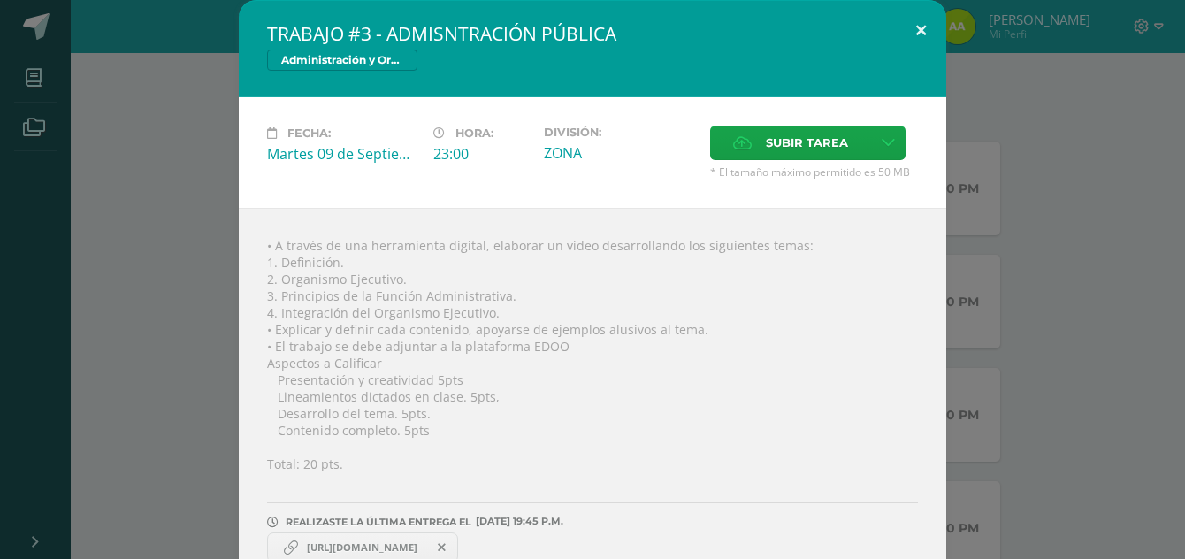
click at [906, 26] on button at bounding box center [921, 30] width 50 height 60
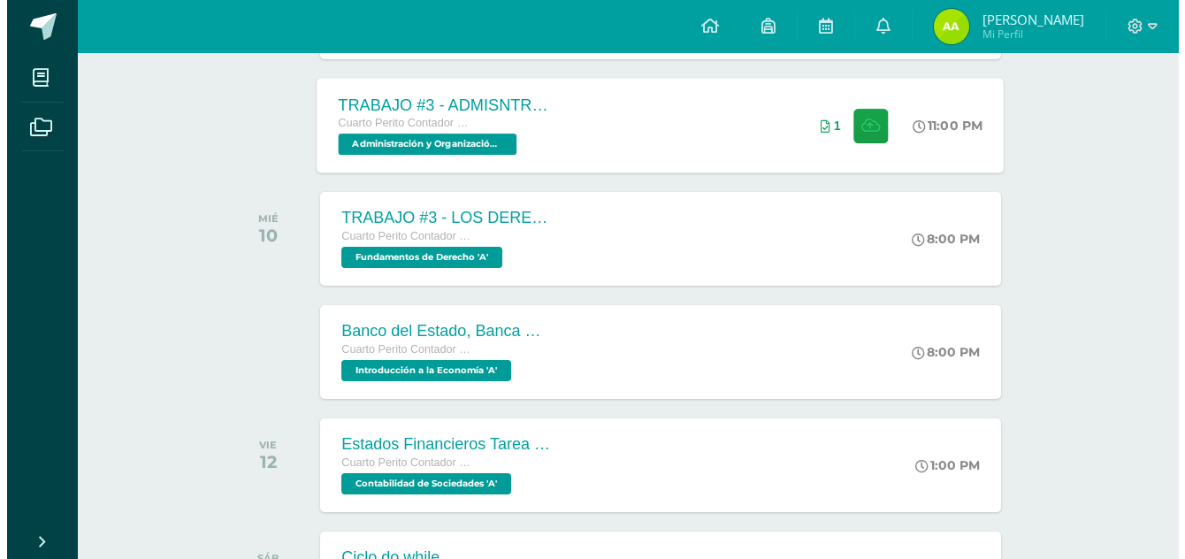
scroll to position [386, 0]
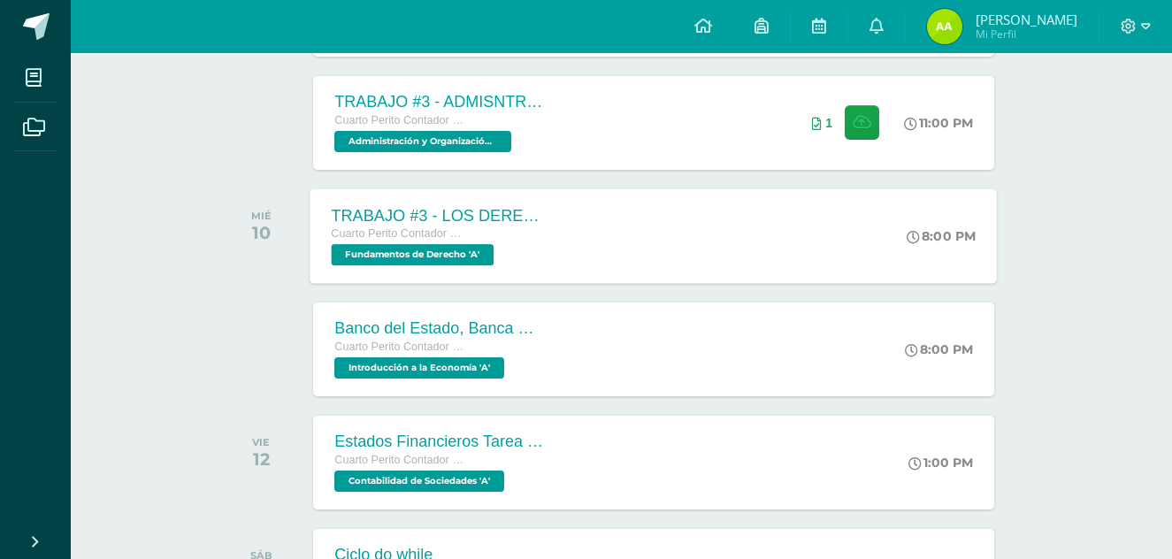
click at [642, 267] on div "TRABAJO #3 - LOS DERECHOS HUMANOS Cuarto Perito Contador con Orientación en Com…" at bounding box center [653, 235] width 687 height 95
